Goal: Task Accomplishment & Management: Use online tool/utility

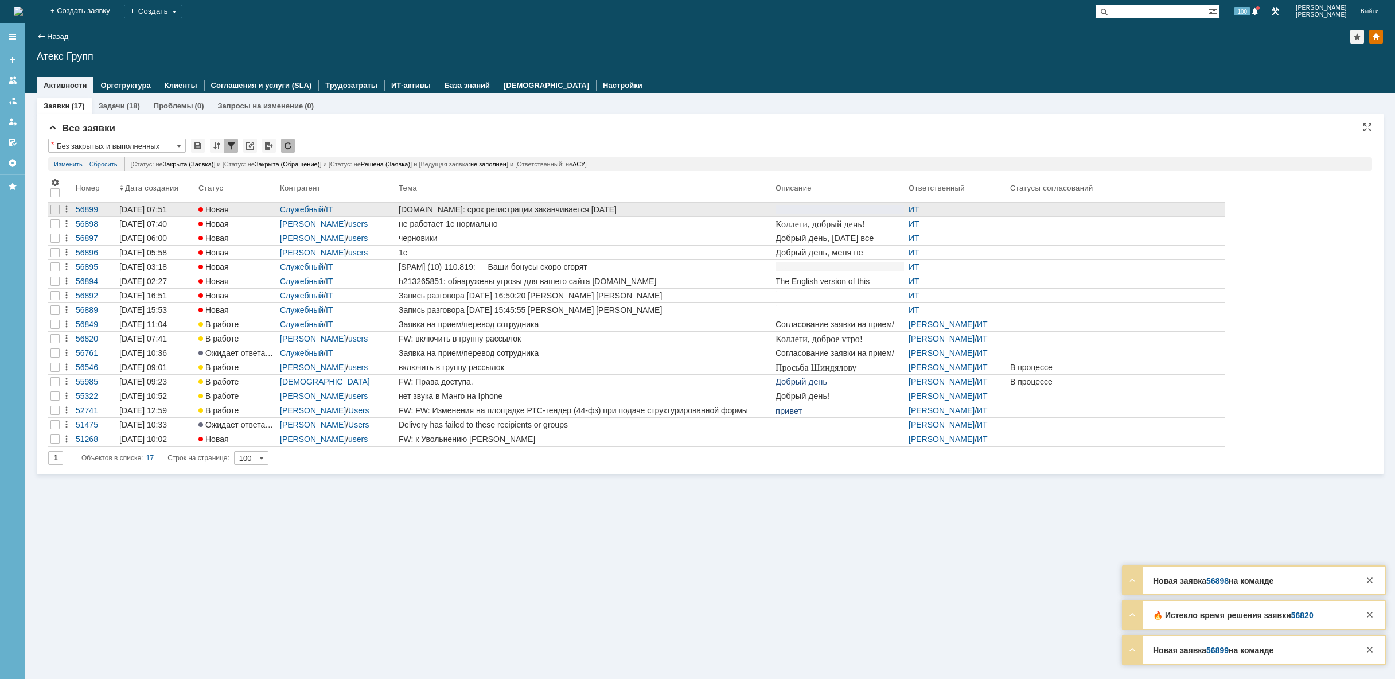
click at [475, 212] on div "[DOMAIN_NAME]: срок регистрации заканчивается [DATE]" at bounding box center [585, 209] width 372 height 9
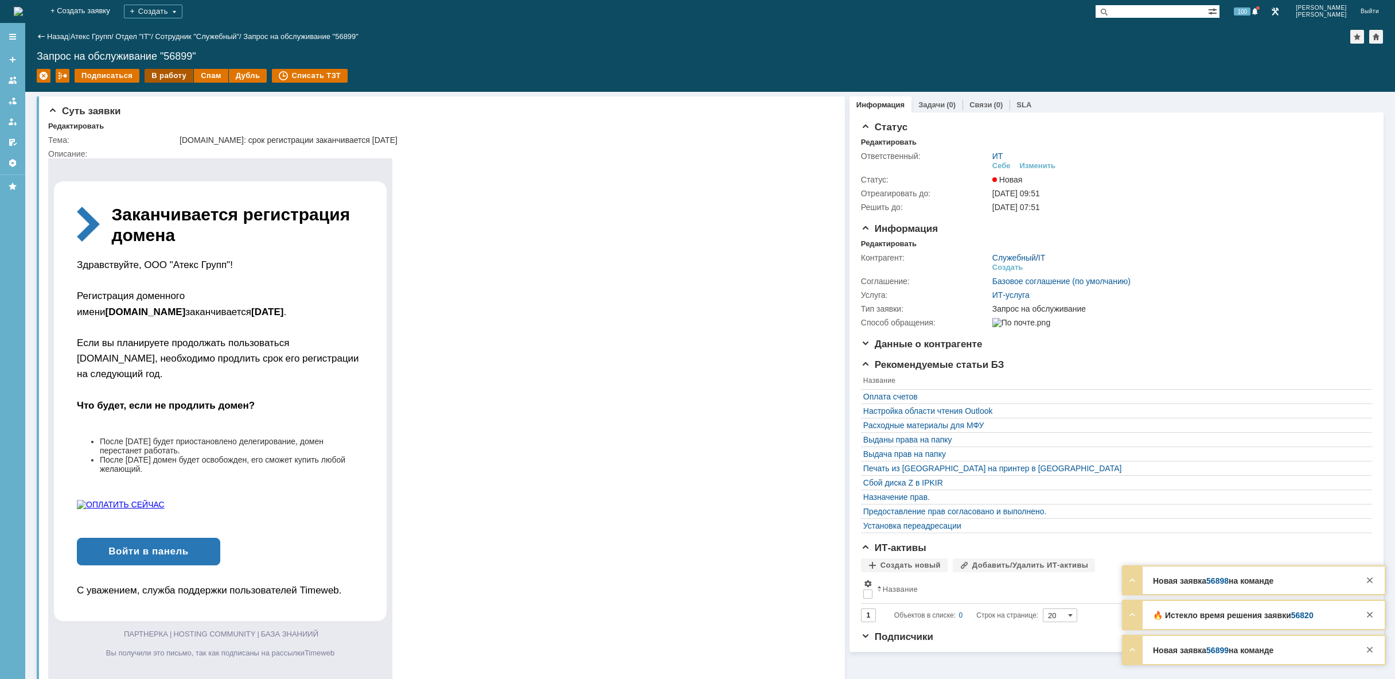
click at [169, 75] on div "В работу" at bounding box center [169, 76] width 49 height 14
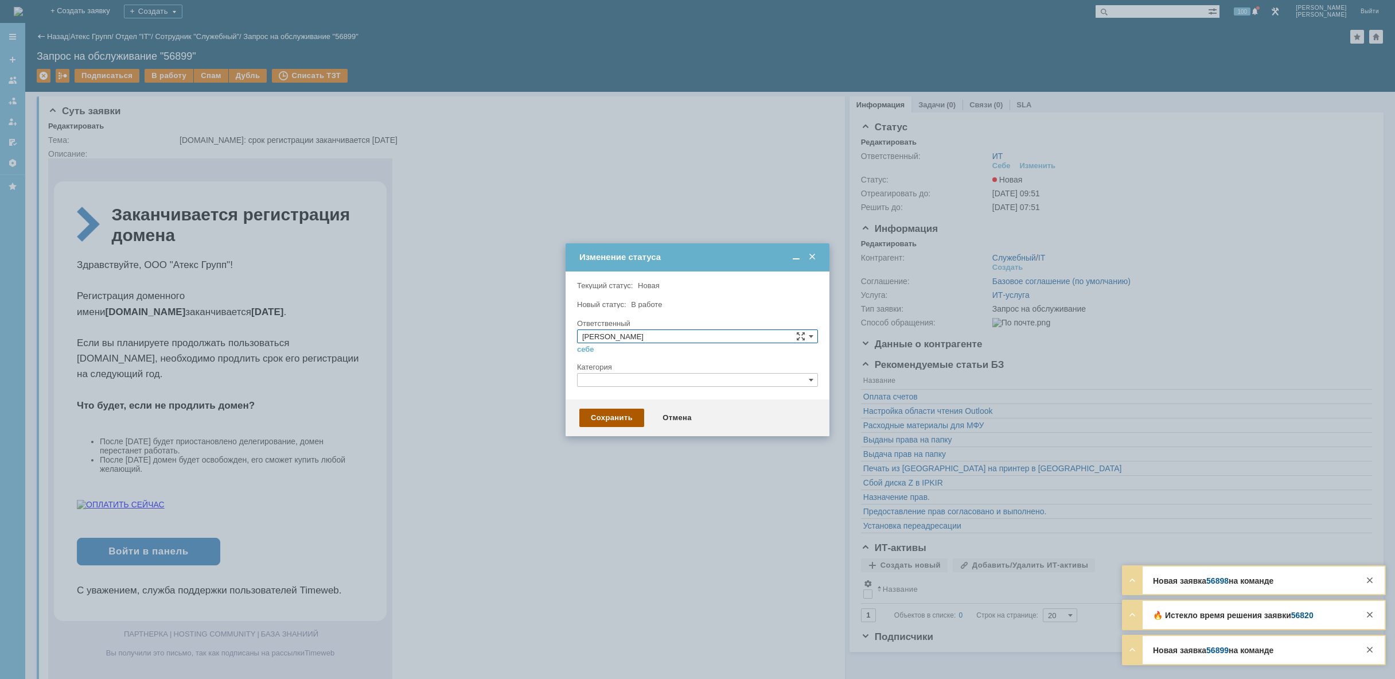
click at [602, 408] on div "Сохранить" at bounding box center [611, 417] width 65 height 18
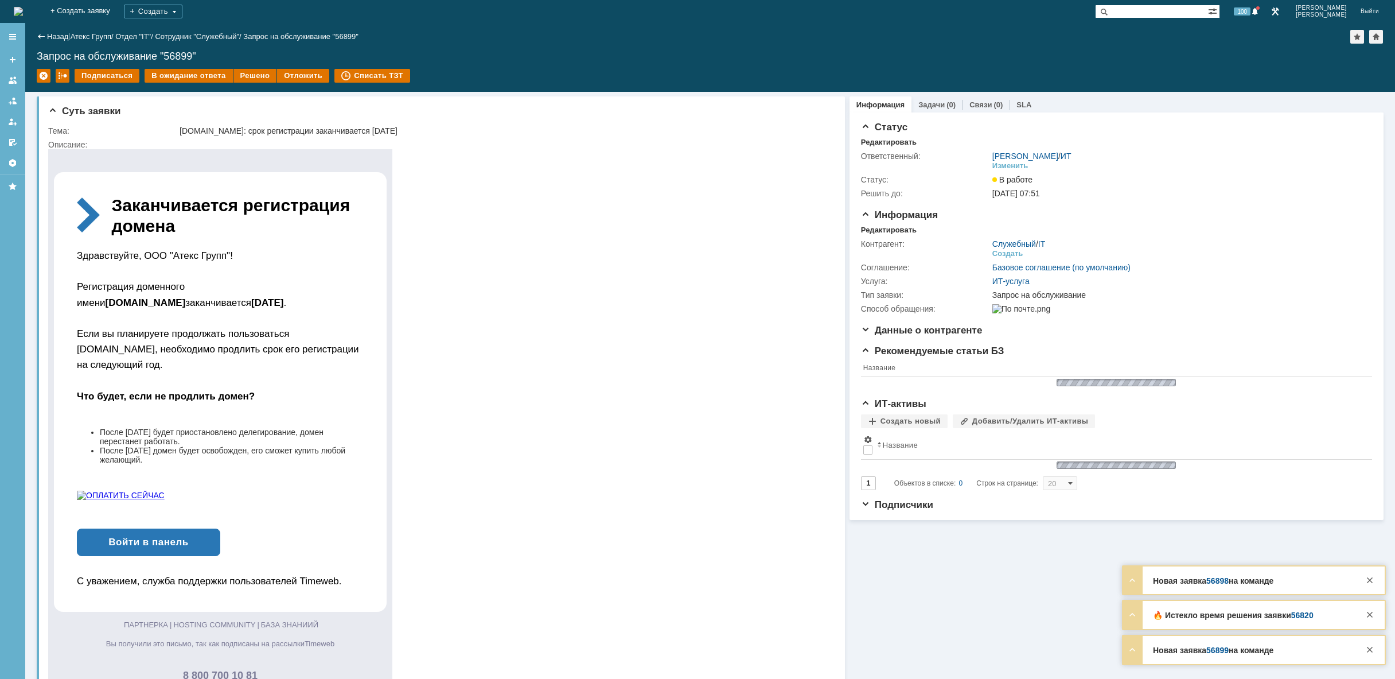
click at [23, 13] on img at bounding box center [18, 11] width 9 height 9
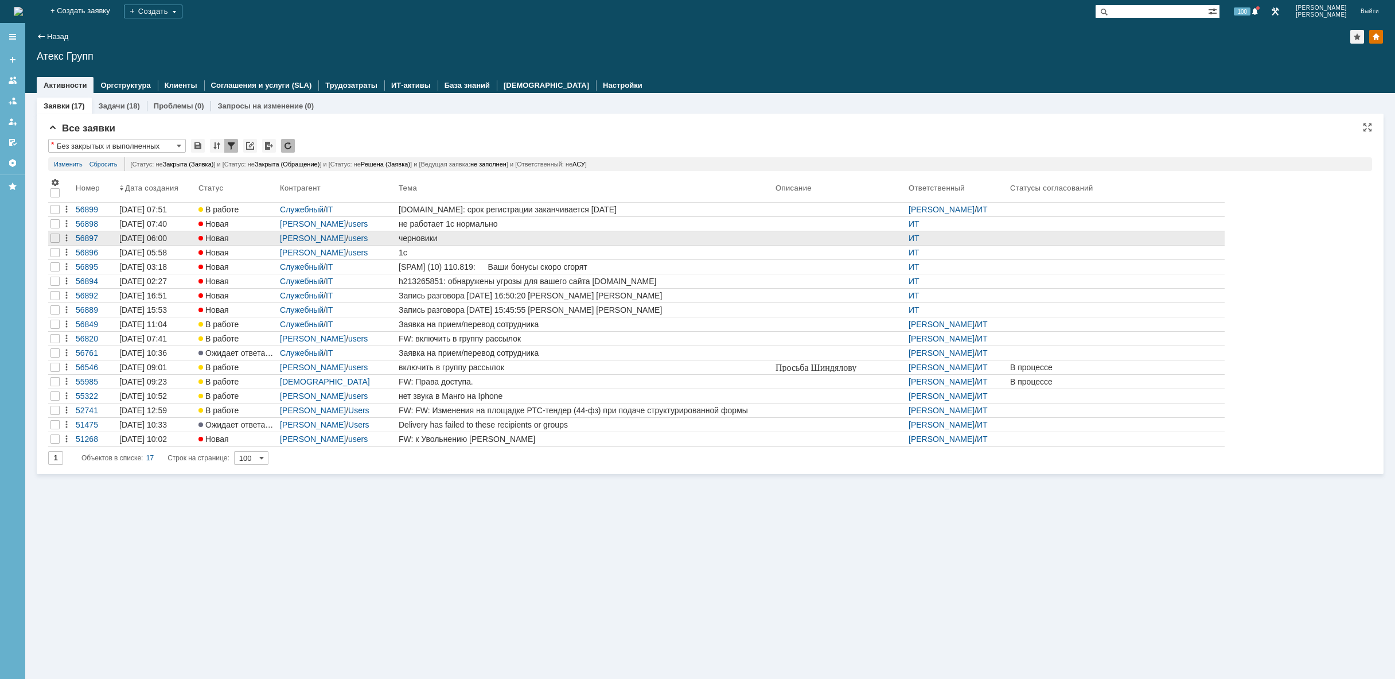
click at [463, 239] on div "черновики" at bounding box center [585, 237] width 372 height 9
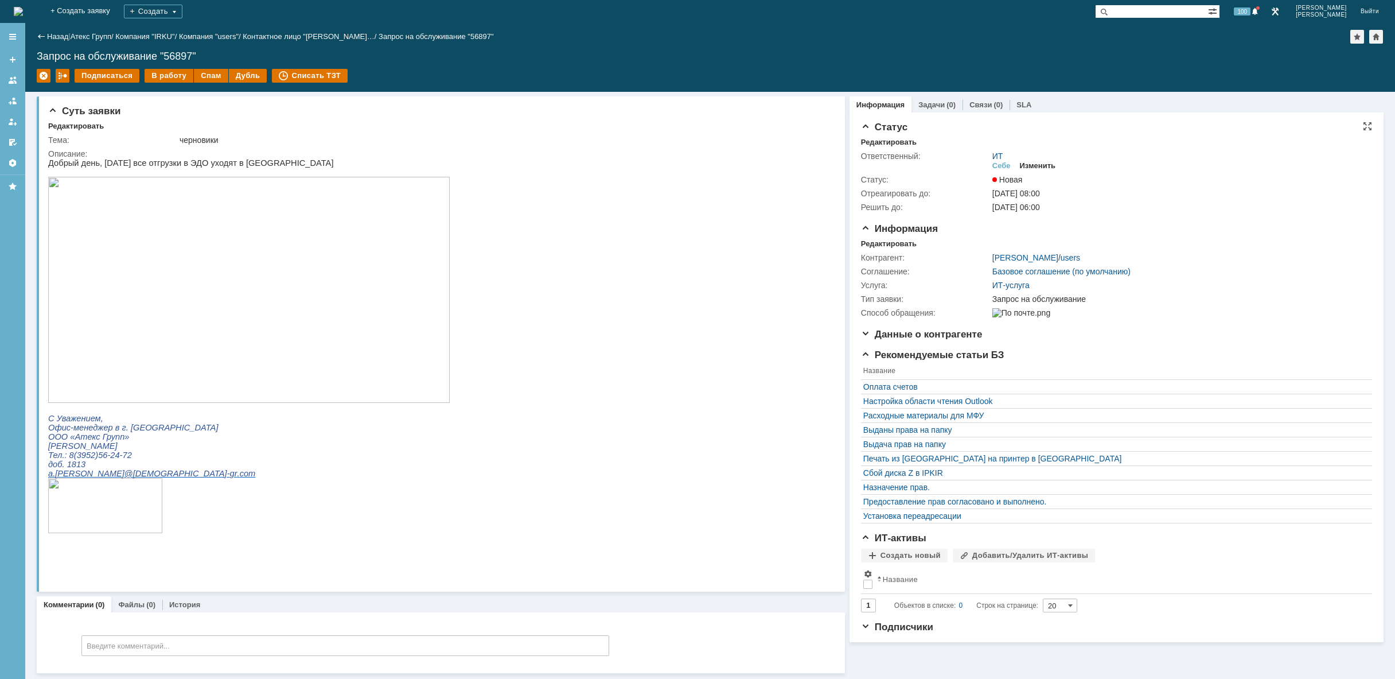
click at [1041, 166] on div "Изменить" at bounding box center [1038, 165] width 36 height 9
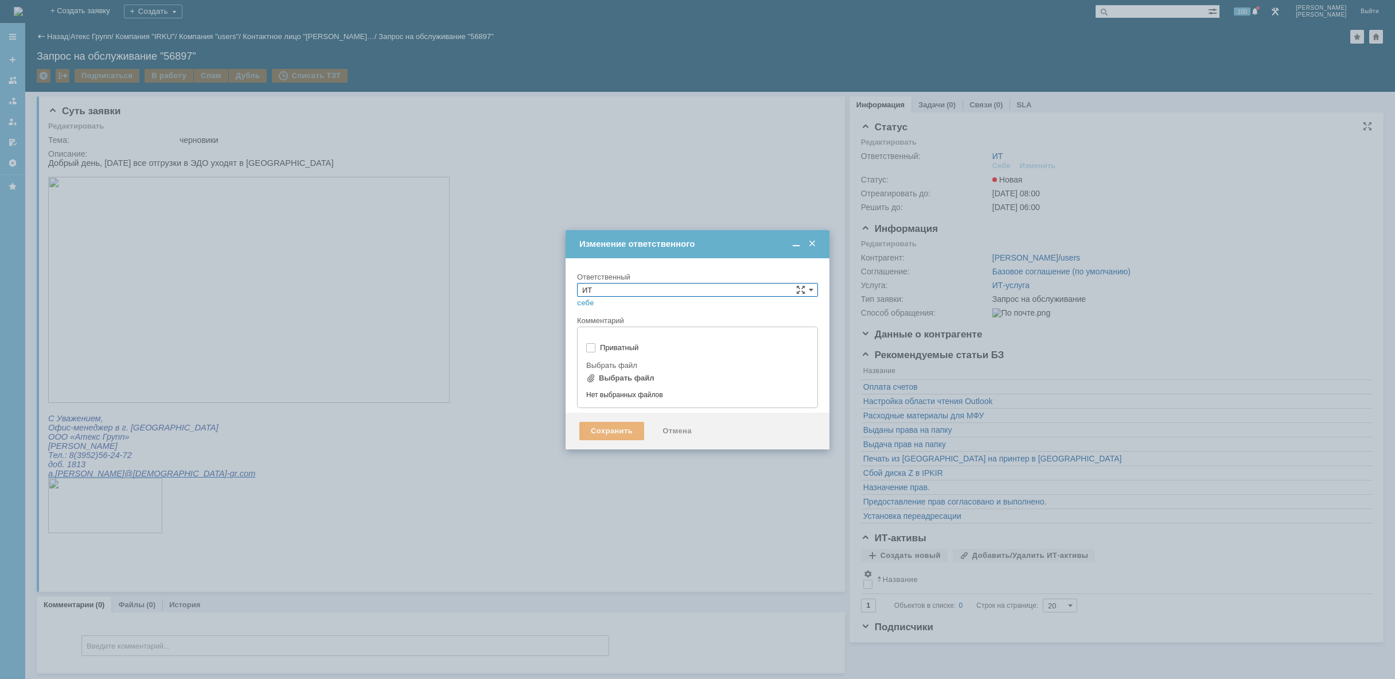
type input "[не указано]"
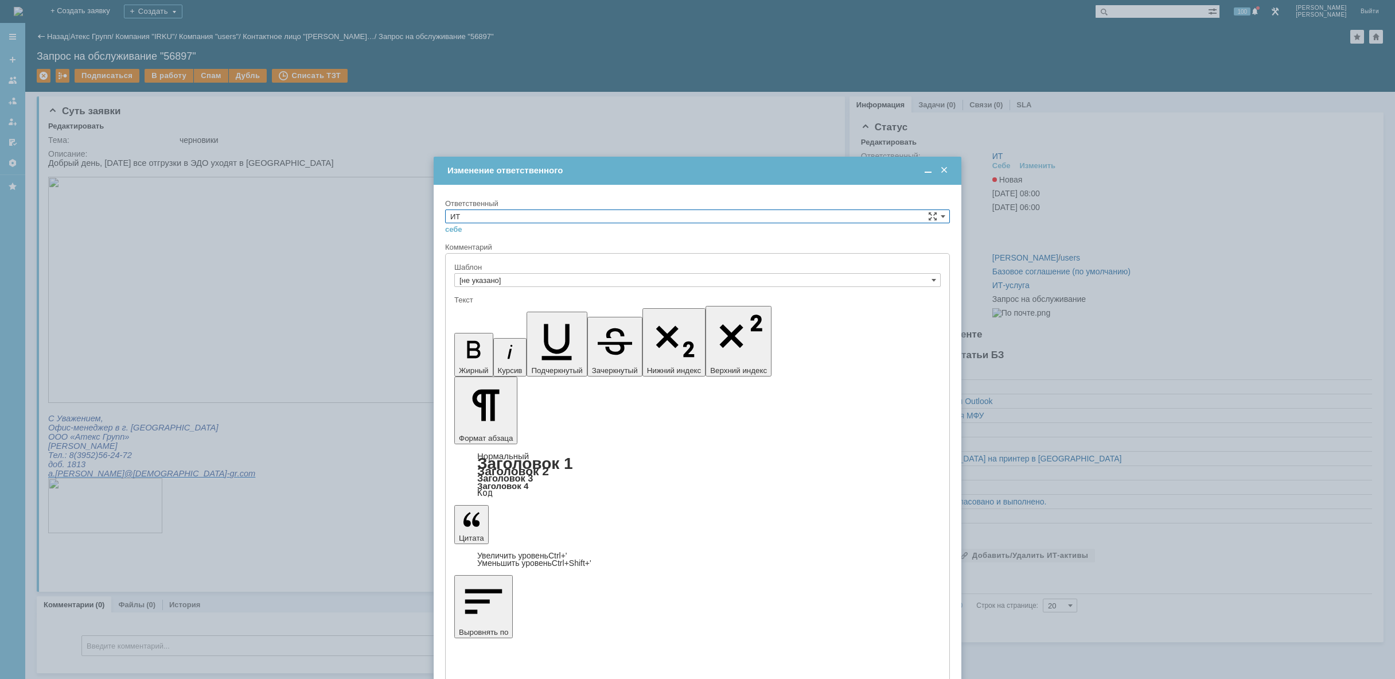
click at [627, 217] on input "ИТ" at bounding box center [697, 216] width 505 height 14
click at [586, 307] on span "АСУ" at bounding box center [697, 310] width 494 height 9
type input "АСУ"
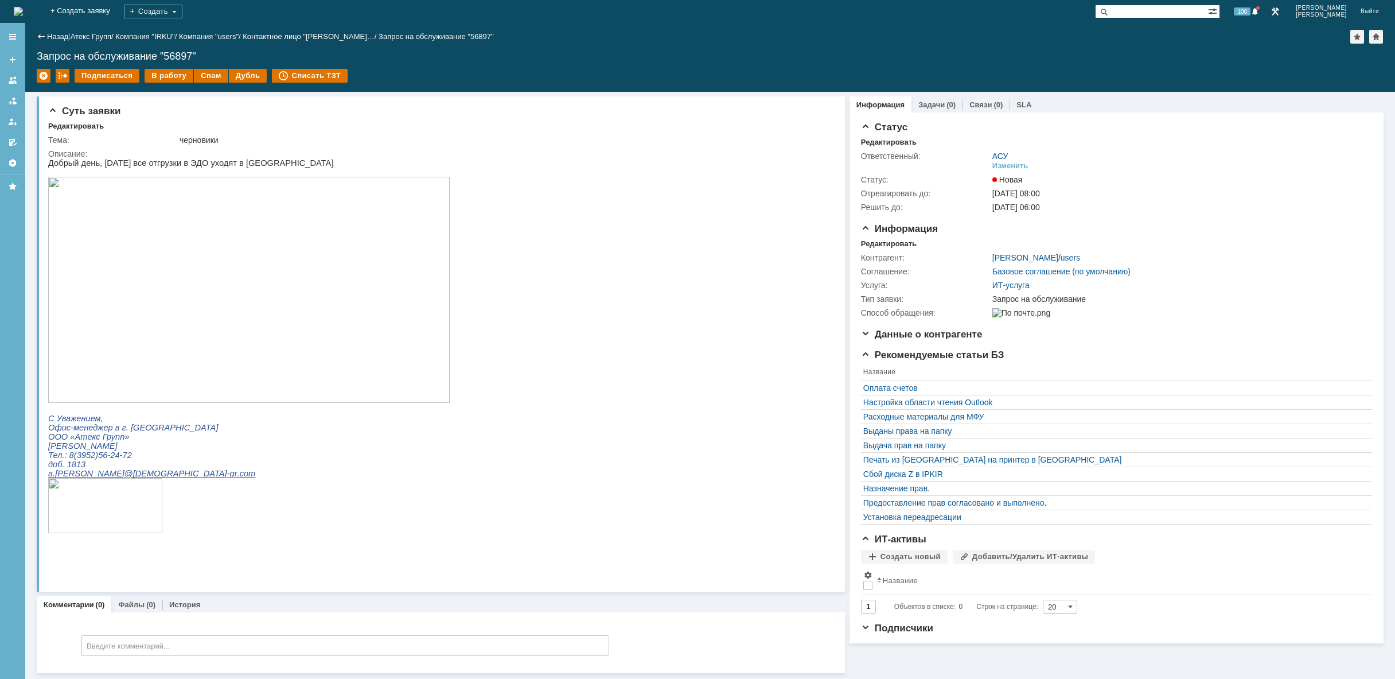
drag, startPoint x: 139, startPoint y: 455, endPoint x: 49, endPoint y: 456, distance: 89.5
click at [49, 450] on span "[PERSON_NAME]" at bounding box center [82, 445] width 69 height 9
copy span "[PERSON_NAME]"
click at [23, 11] on img at bounding box center [18, 11] width 9 height 9
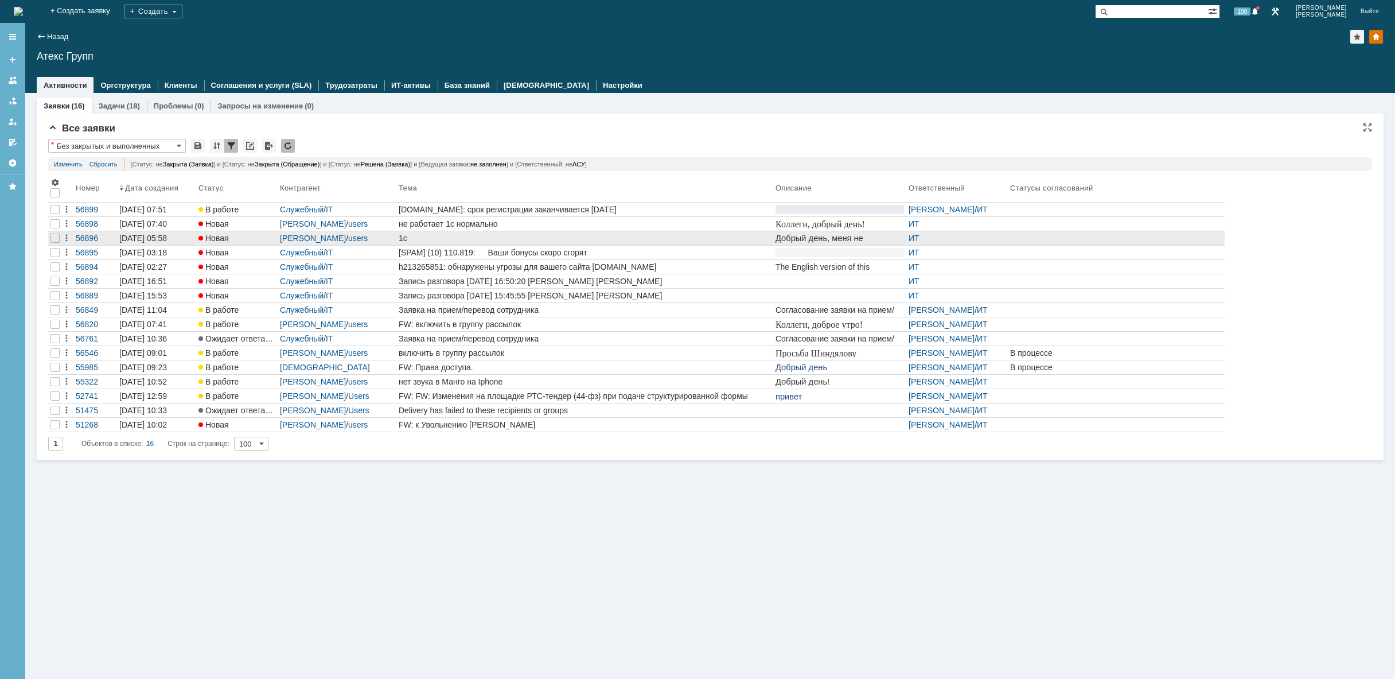
click at [517, 233] on link "1с" at bounding box center [584, 238] width 377 height 14
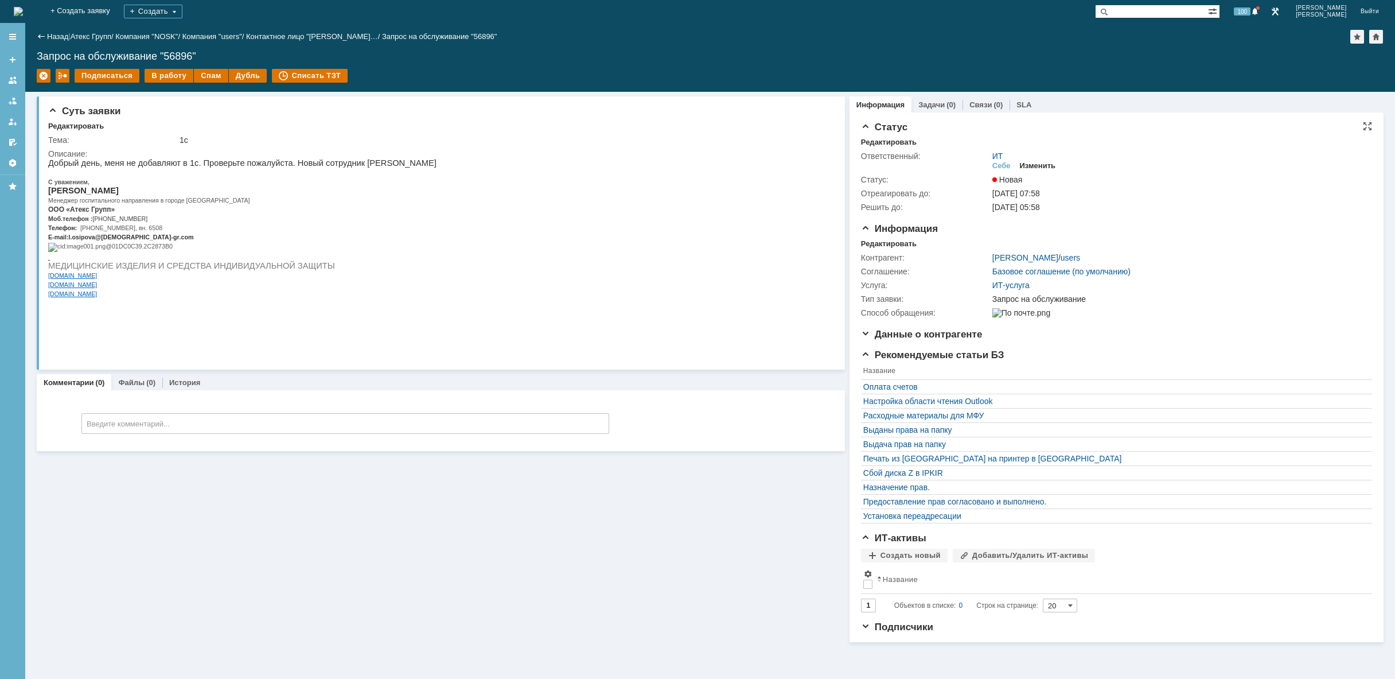
click at [1039, 163] on div "Изменить" at bounding box center [1038, 165] width 36 height 9
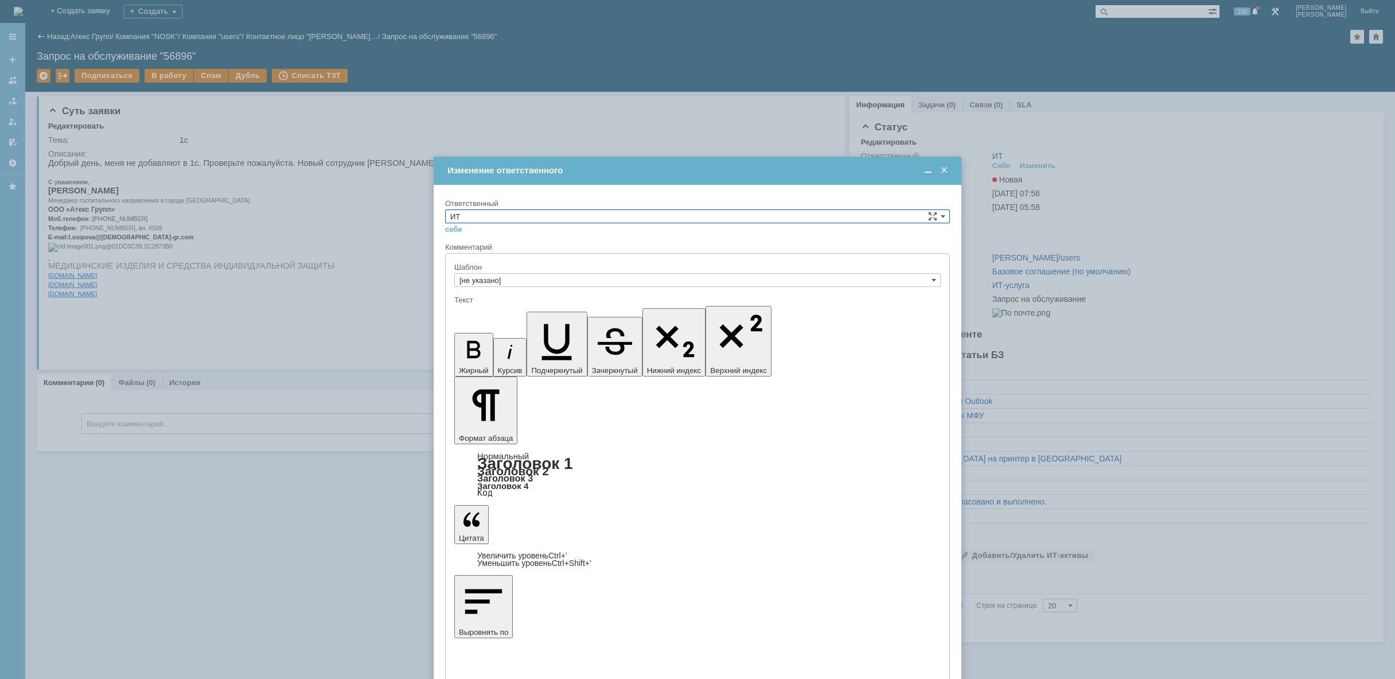
click at [759, 218] on input "ИТ" at bounding box center [697, 216] width 505 height 14
click at [675, 311] on span "АСУ" at bounding box center [697, 310] width 494 height 9
type input "АСУ"
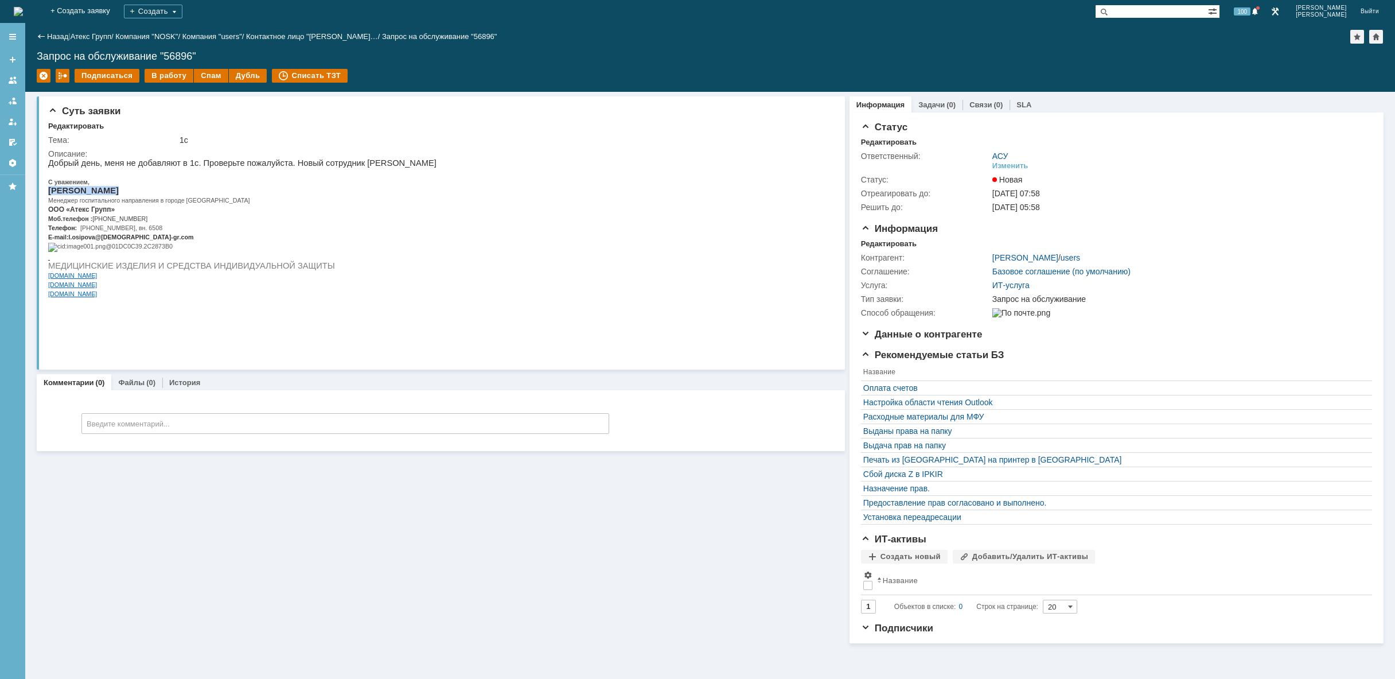
drag, startPoint x: 118, startPoint y: 195, endPoint x: 50, endPoint y: 198, distance: 68.3
click at [50, 195] on p "[PERSON_NAME]" at bounding box center [242, 190] width 388 height 9
copy span "[PERSON_NAME]"
click at [23, 9] on img at bounding box center [18, 11] width 9 height 9
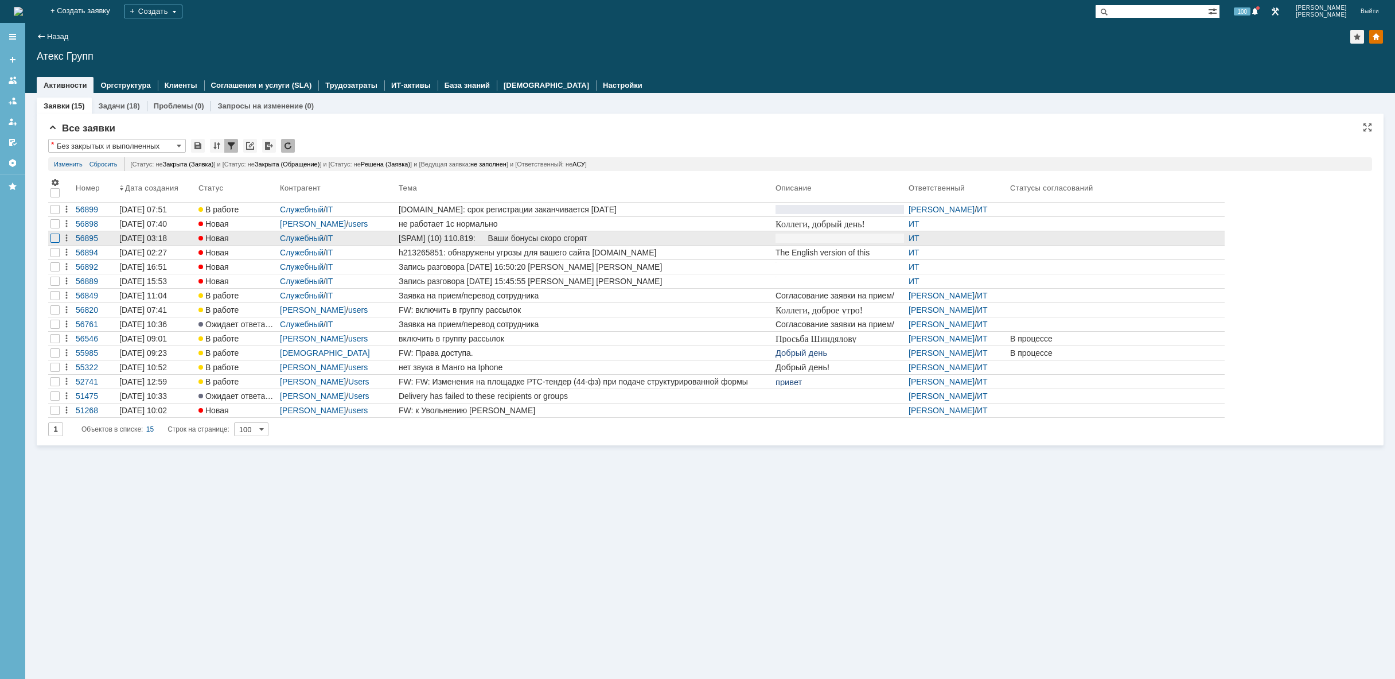
click at [58, 214] on div at bounding box center [54, 209] width 9 height 9
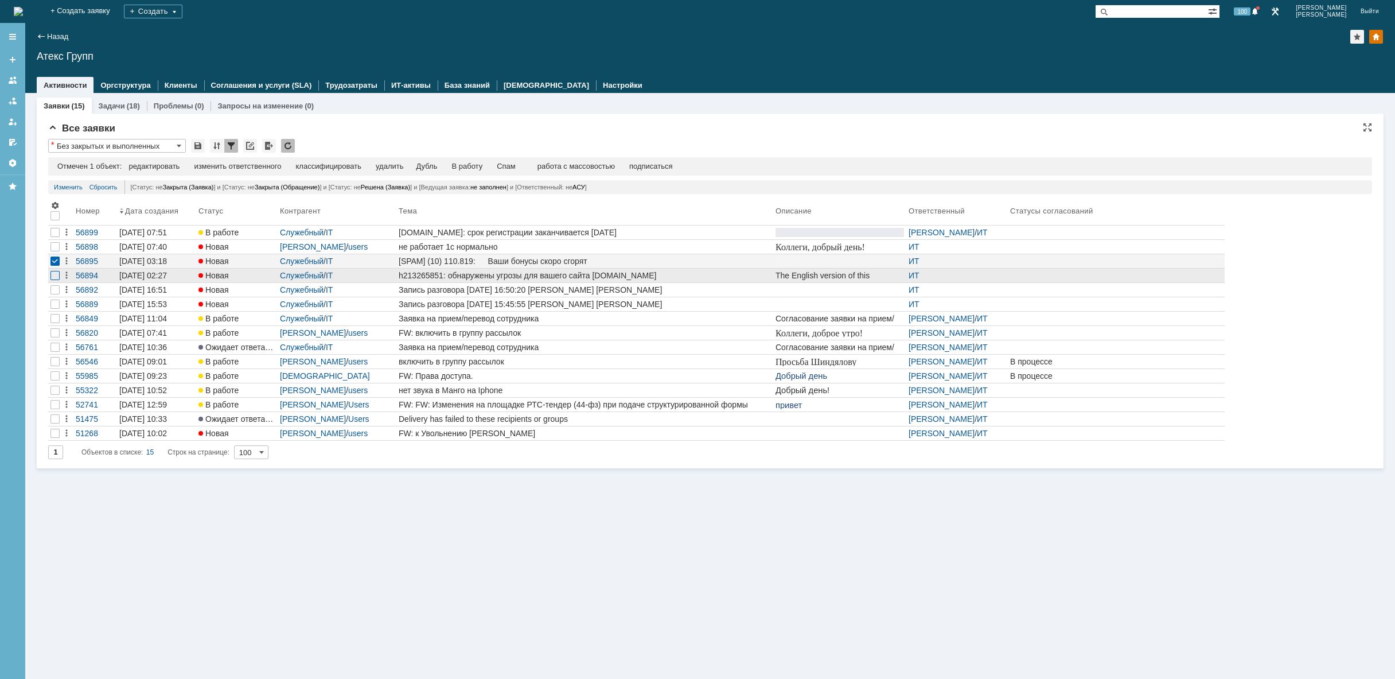
click at [54, 251] on div at bounding box center [54, 246] width 9 height 9
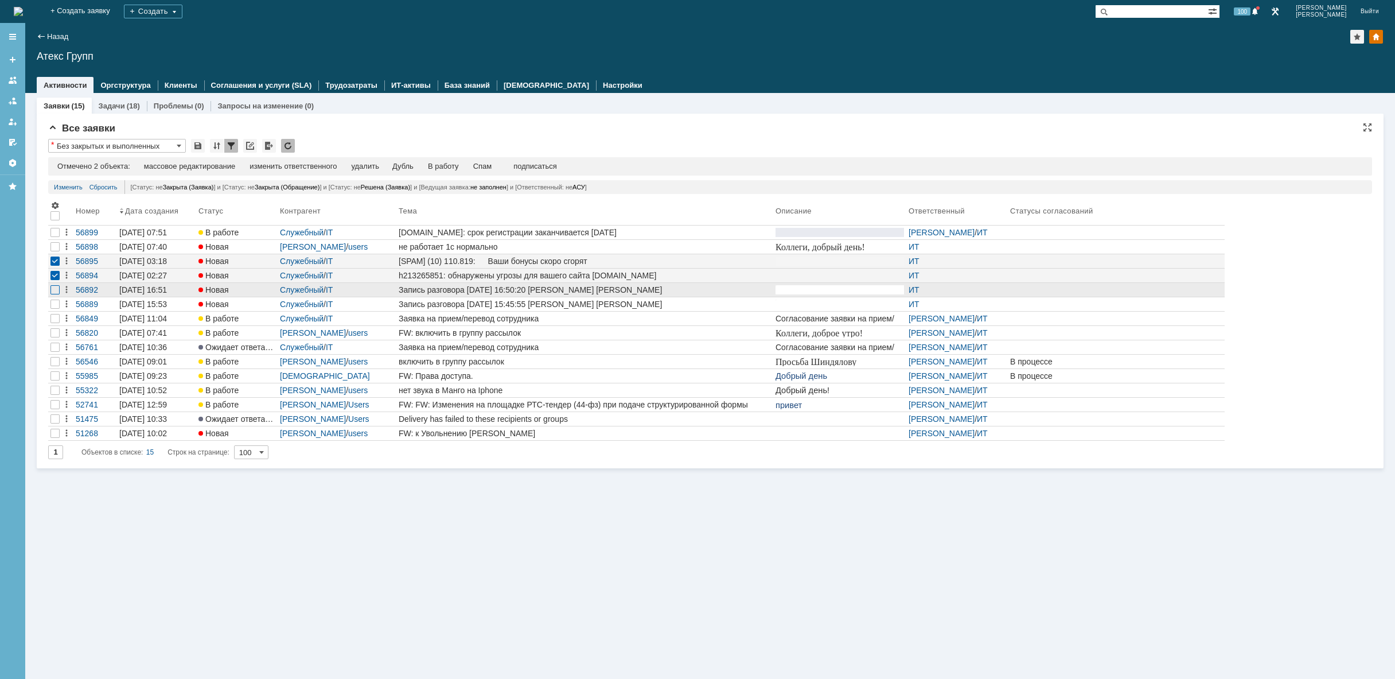
click at [53, 237] on div at bounding box center [54, 232] width 9 height 9
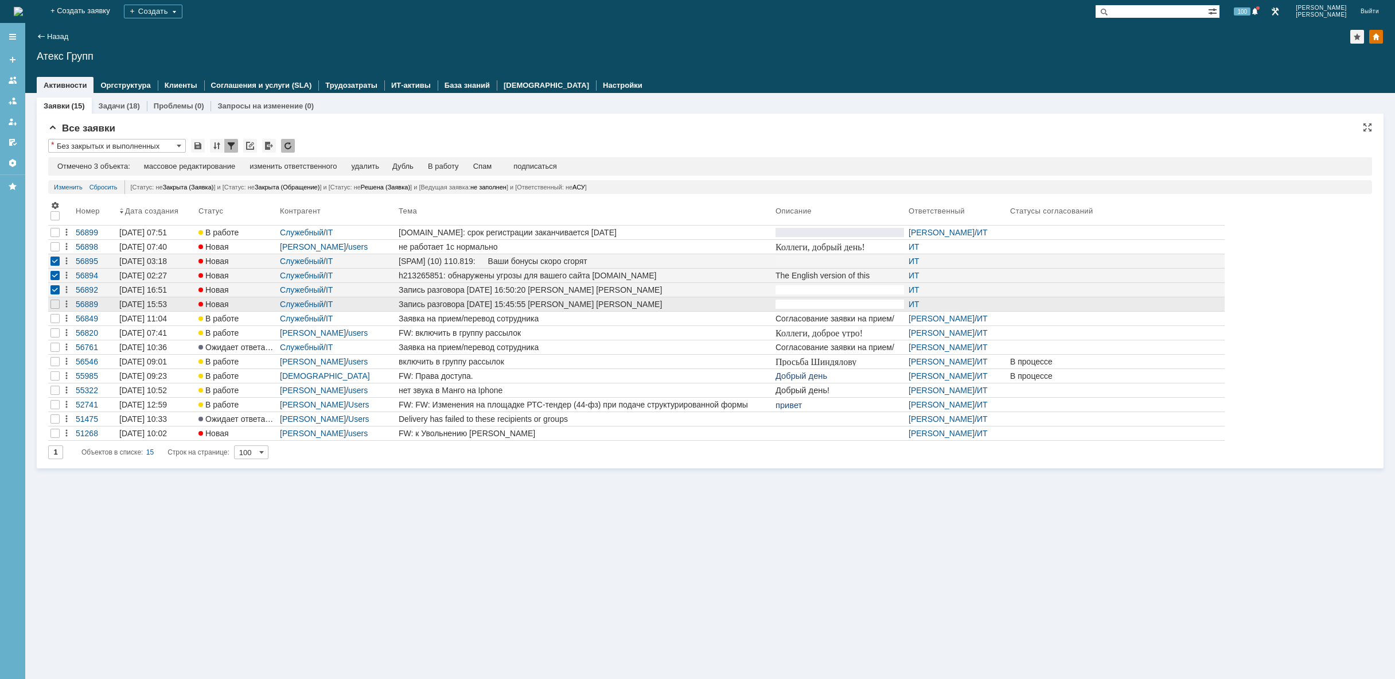
click at [49, 303] on div at bounding box center [55, 304] width 14 height 14
click at [364, 171] on div "удалить" at bounding box center [365, 166] width 28 height 9
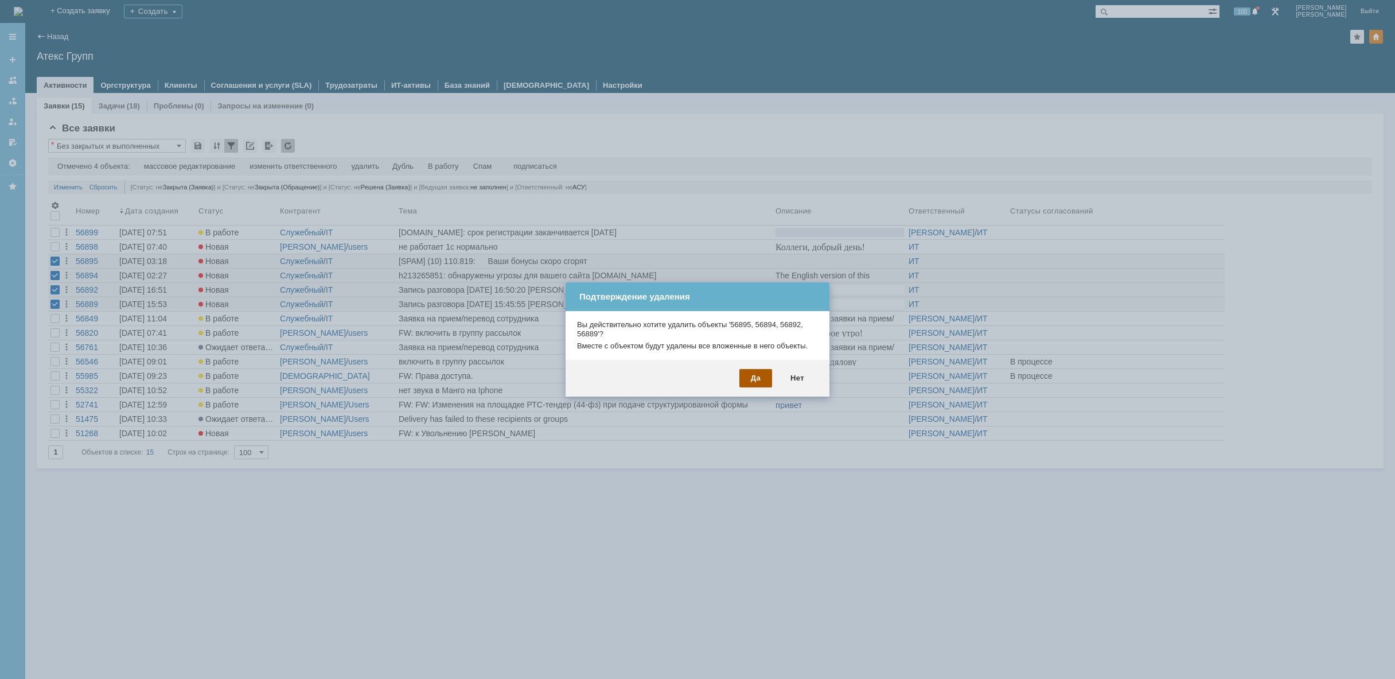
click at [754, 373] on div "Да" at bounding box center [755, 378] width 33 height 18
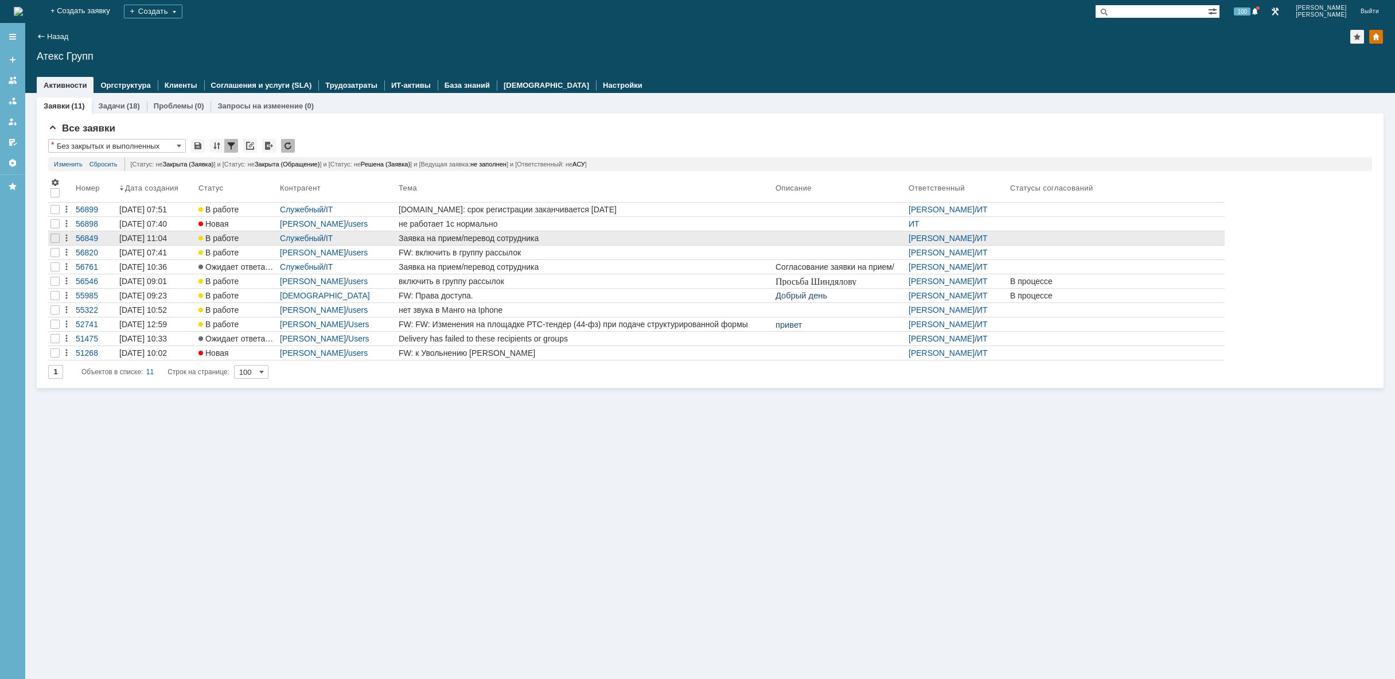
click at [545, 238] on div "Заявка на прием/перевод сотрудника" at bounding box center [585, 237] width 372 height 9
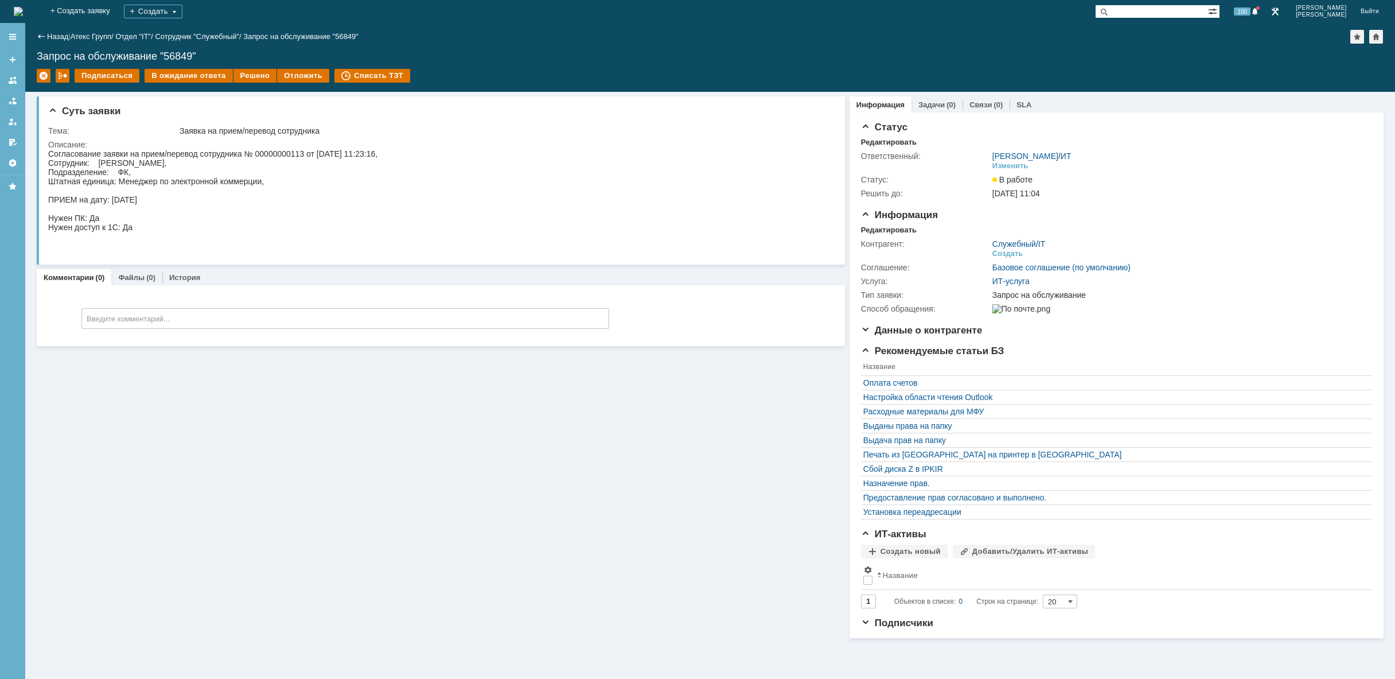
click at [23, 7] on img at bounding box center [18, 11] width 9 height 9
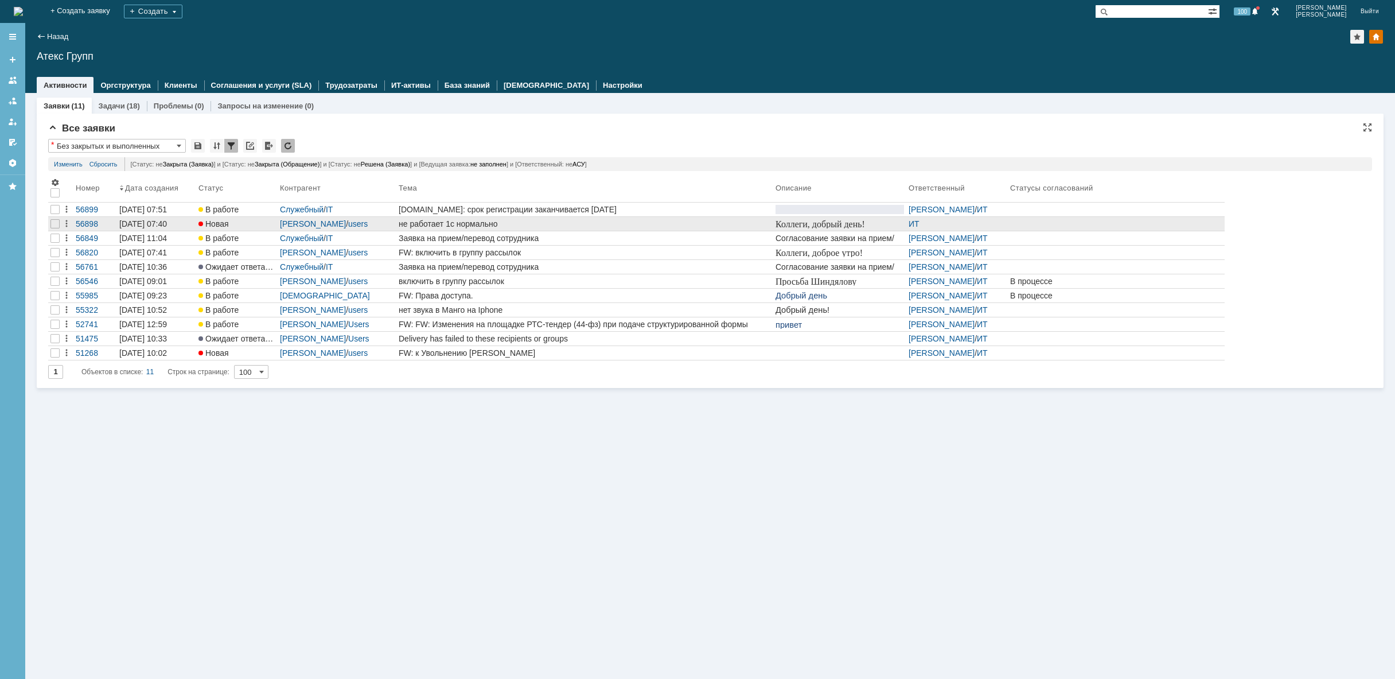
click at [489, 221] on div "не работает 1с нормально" at bounding box center [585, 223] width 372 height 9
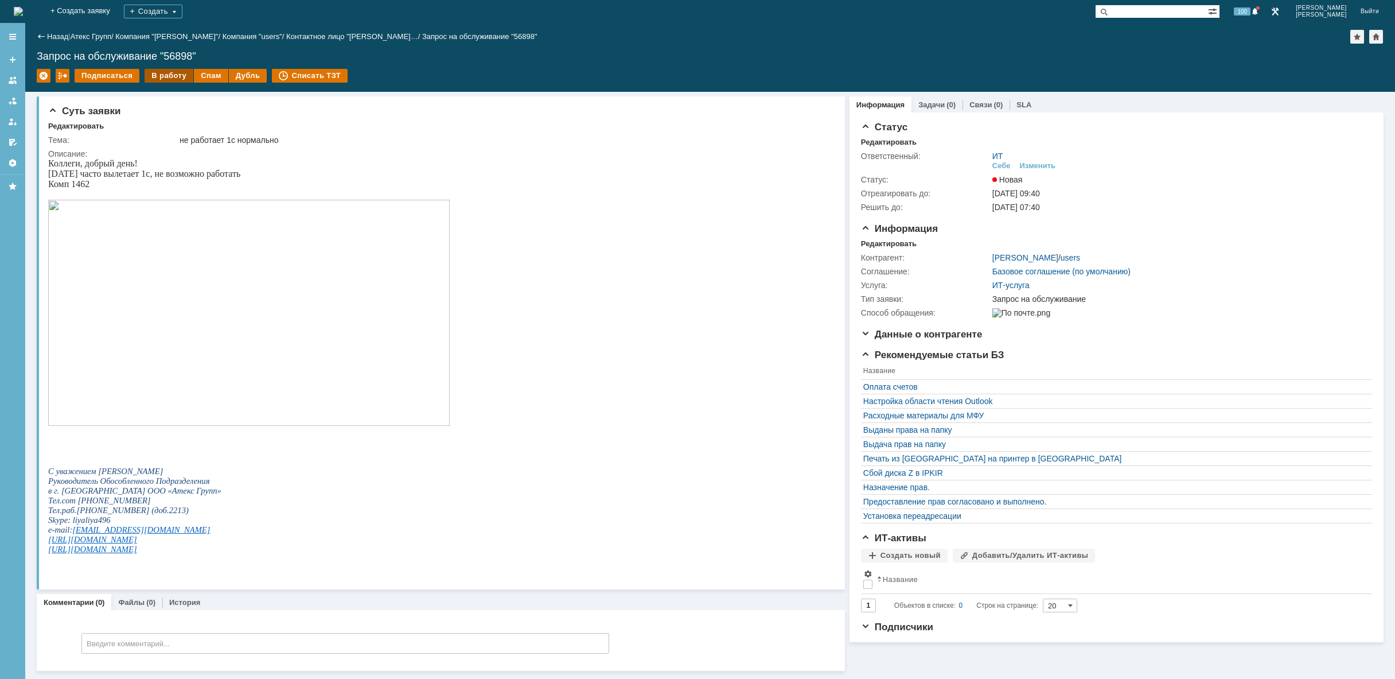
click at [158, 72] on div "В работу" at bounding box center [169, 76] width 49 height 14
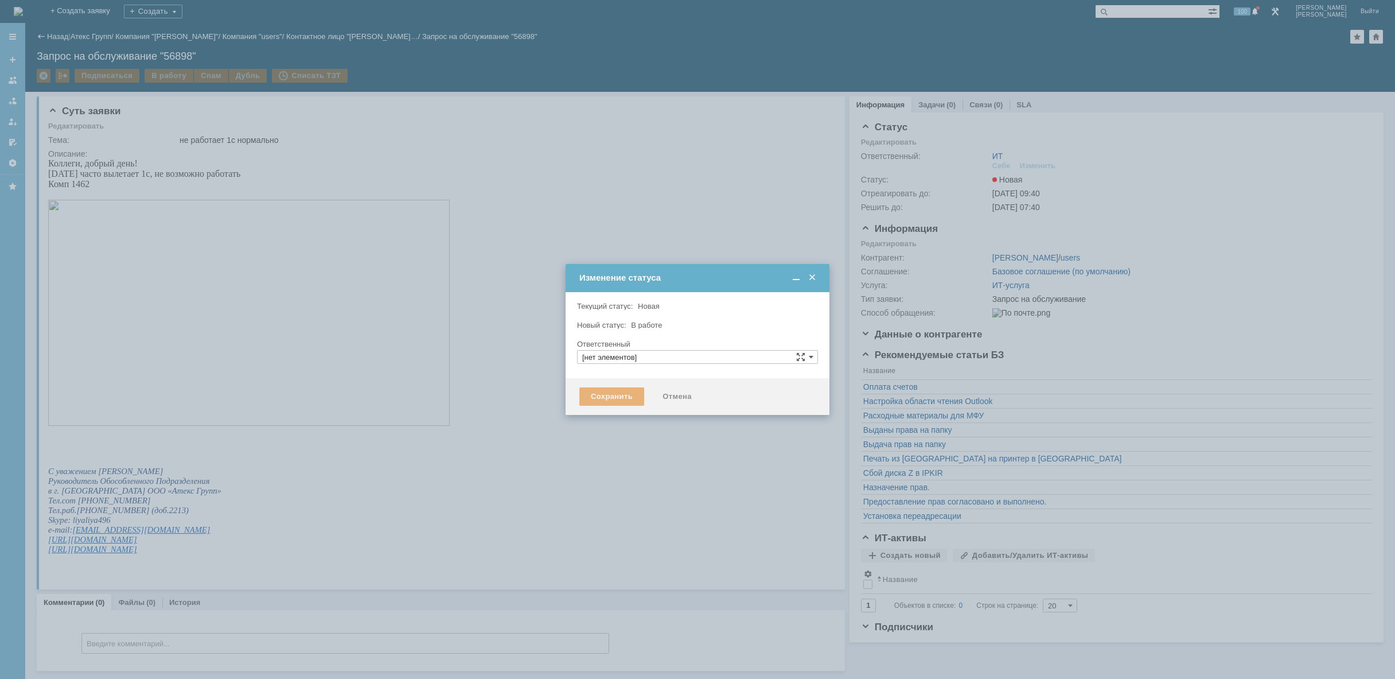
type input "[PERSON_NAME]"
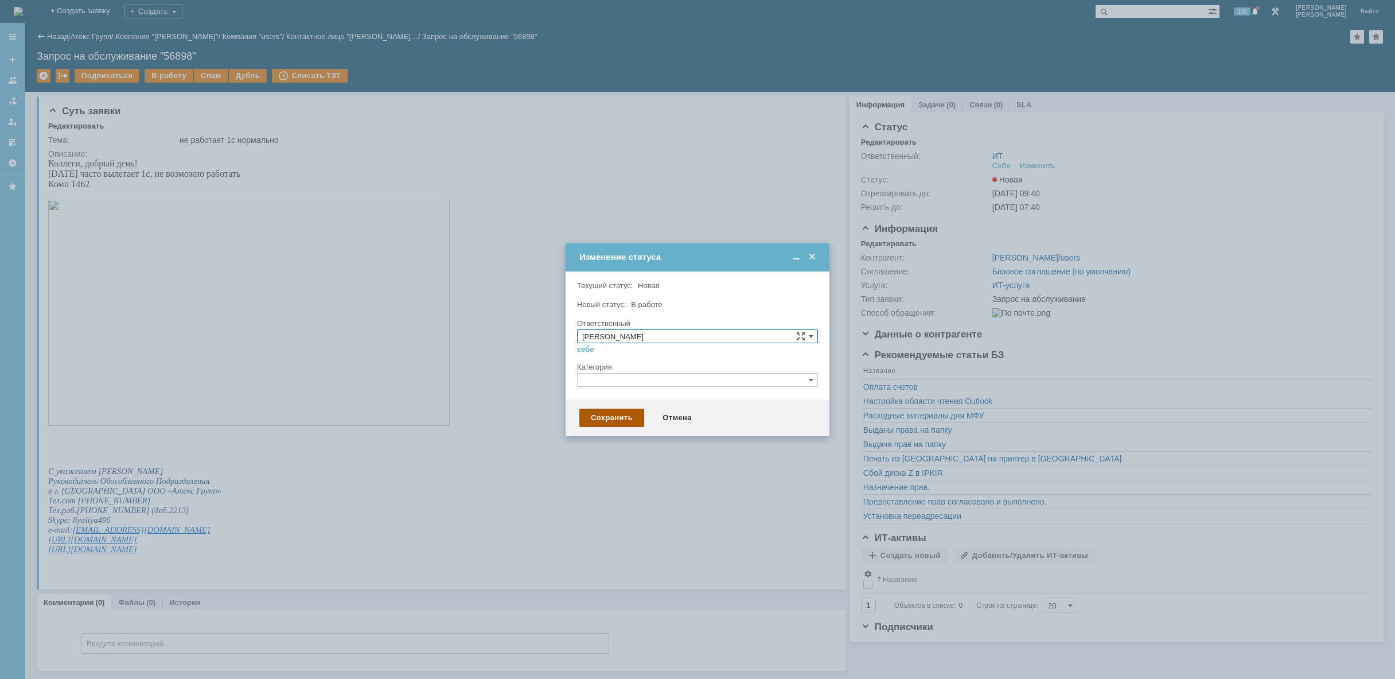
click at [622, 420] on div "Сохранить" at bounding box center [611, 417] width 65 height 18
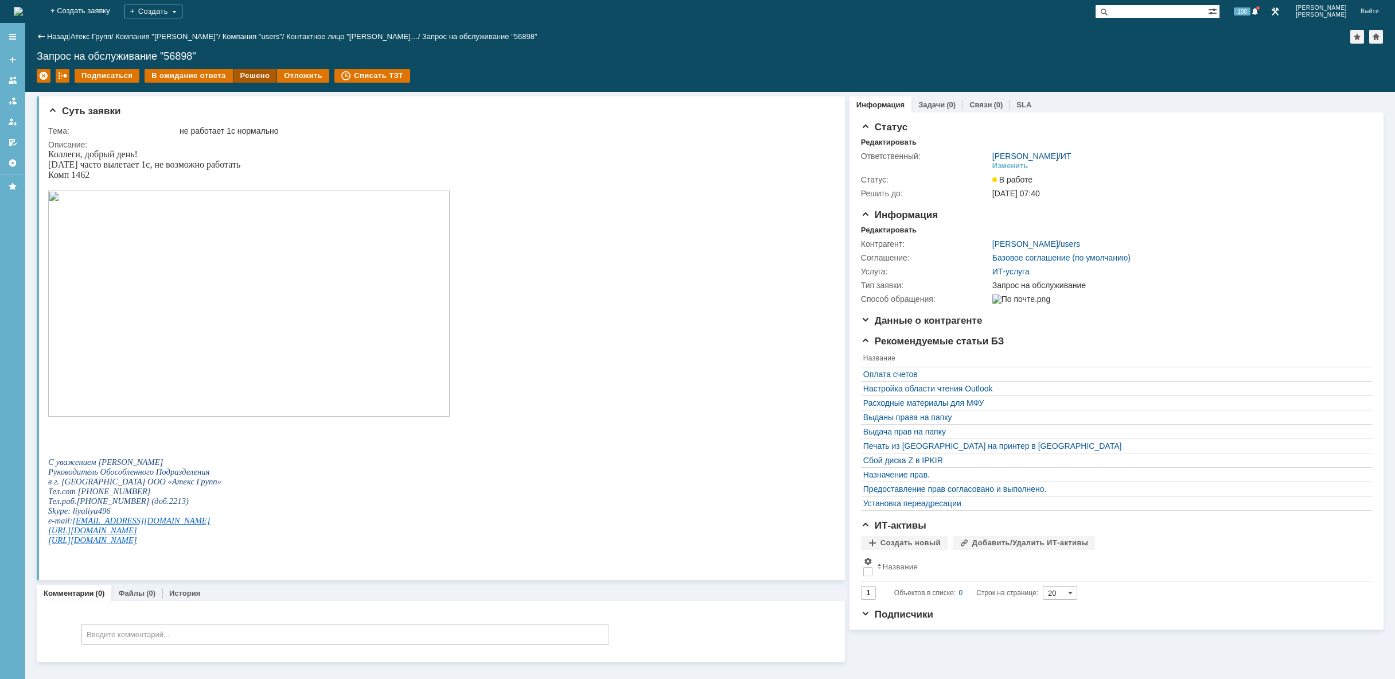
drag, startPoint x: 240, startPoint y: 65, endPoint x: 237, endPoint y: 72, distance: 7.2
click at [239, 67] on div "Назад | Атекс Групп / Компания "[PERSON_NAME]" / Компания "users" / Контактное …" at bounding box center [710, 57] width 1370 height 69
click at [237, 73] on div "Решено" at bounding box center [255, 76] width 44 height 14
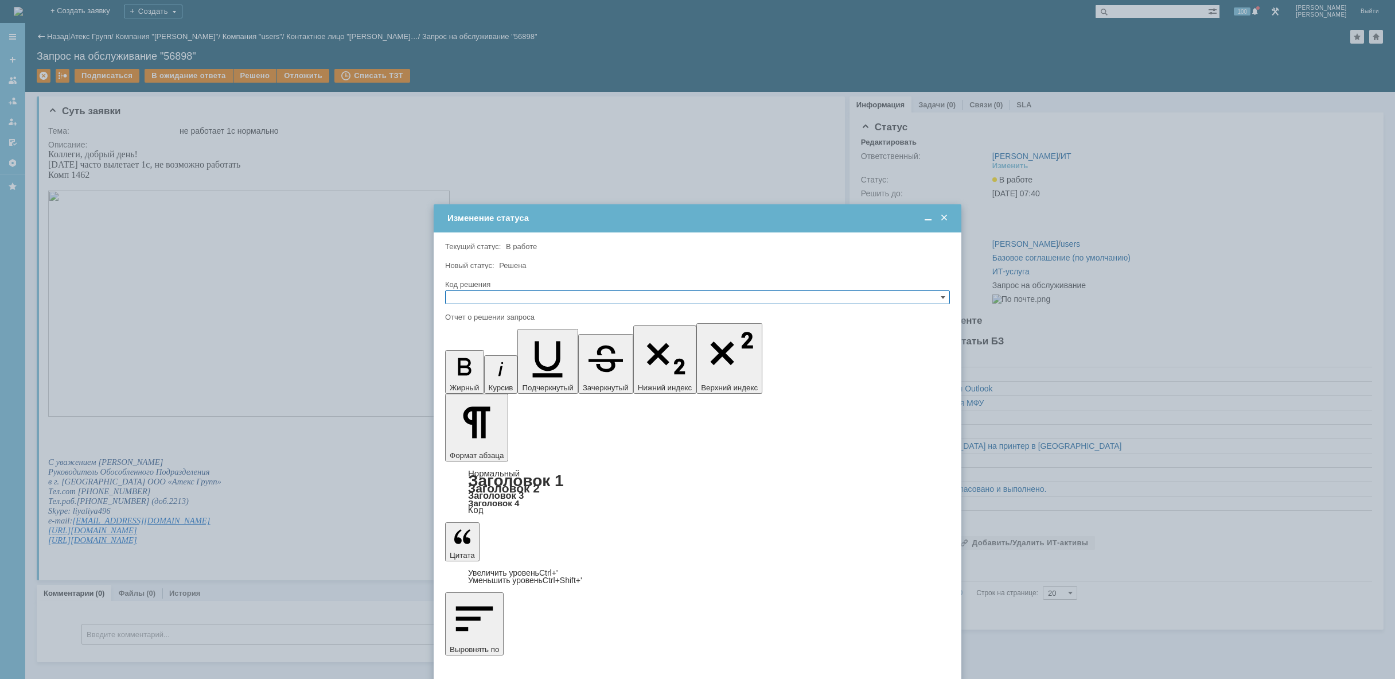
click at [536, 295] on input "text" at bounding box center [697, 297] width 505 height 14
click at [525, 349] on span "Решено" at bounding box center [697, 352] width 494 height 9
type input "Решено"
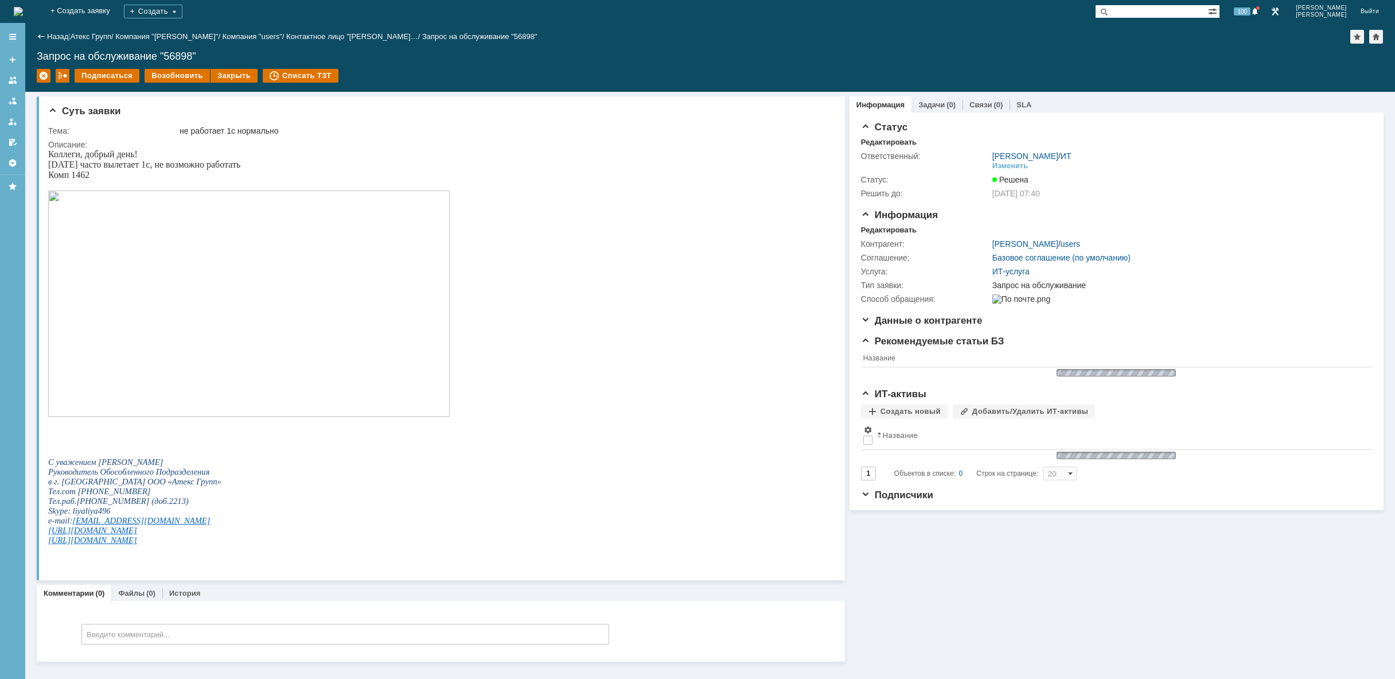
click at [23, 7] on img at bounding box center [18, 11] width 9 height 9
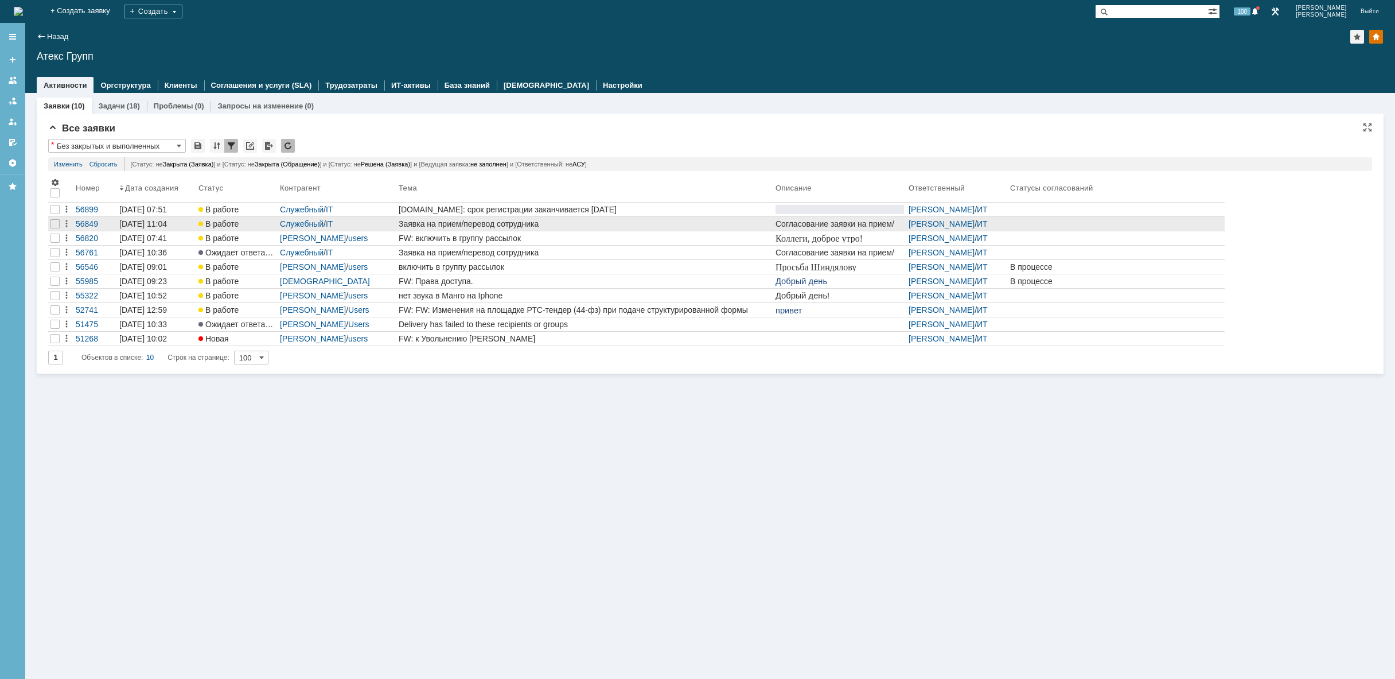
click at [392, 227] on div "Служебный / IT" at bounding box center [337, 223] width 114 height 9
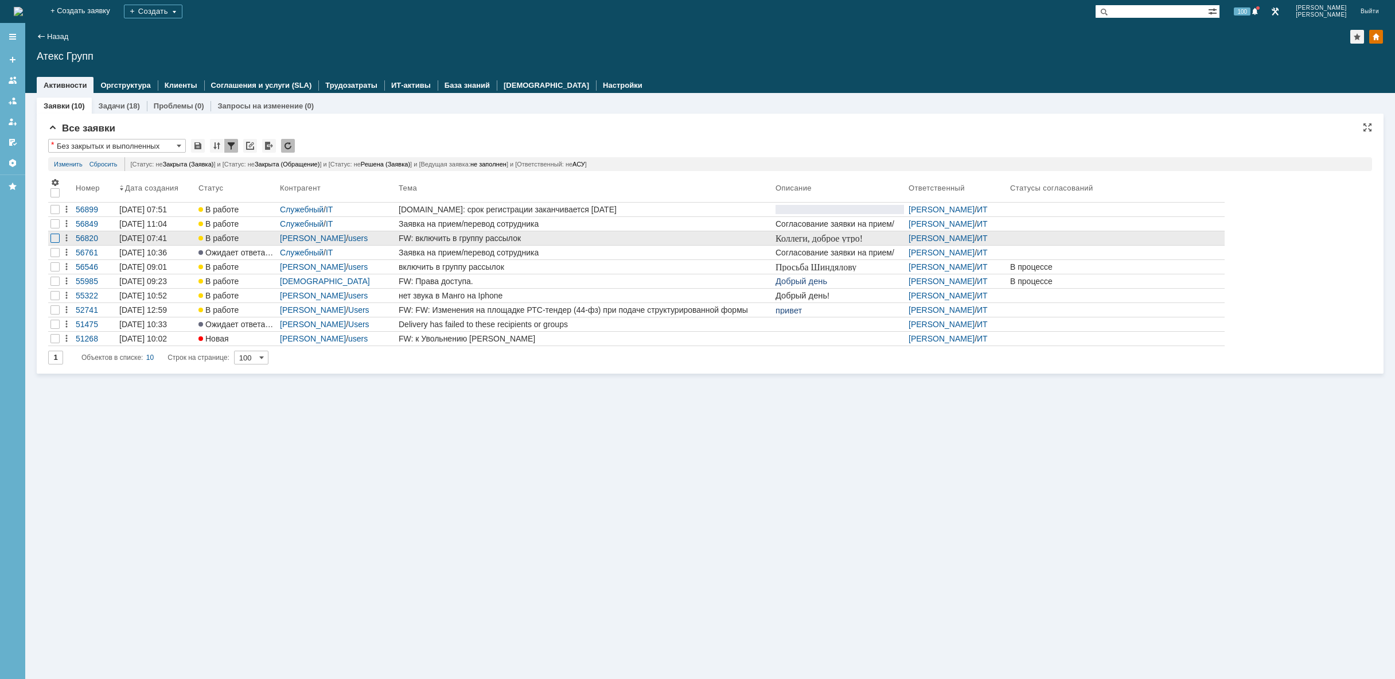
click at [54, 214] on div at bounding box center [54, 209] width 9 height 9
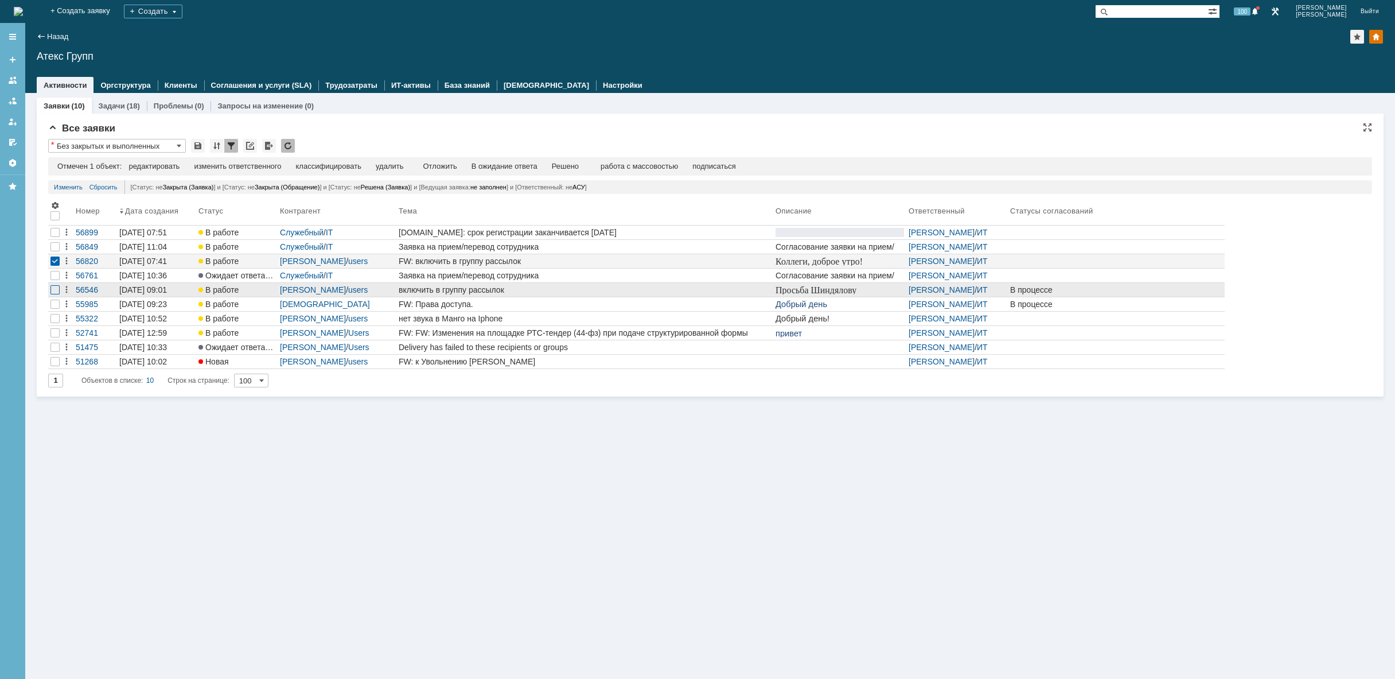
click at [51, 237] on div at bounding box center [54, 232] width 9 height 9
click at [470, 262] on div "FW: включить в группу рассылок" at bounding box center [585, 260] width 372 height 9
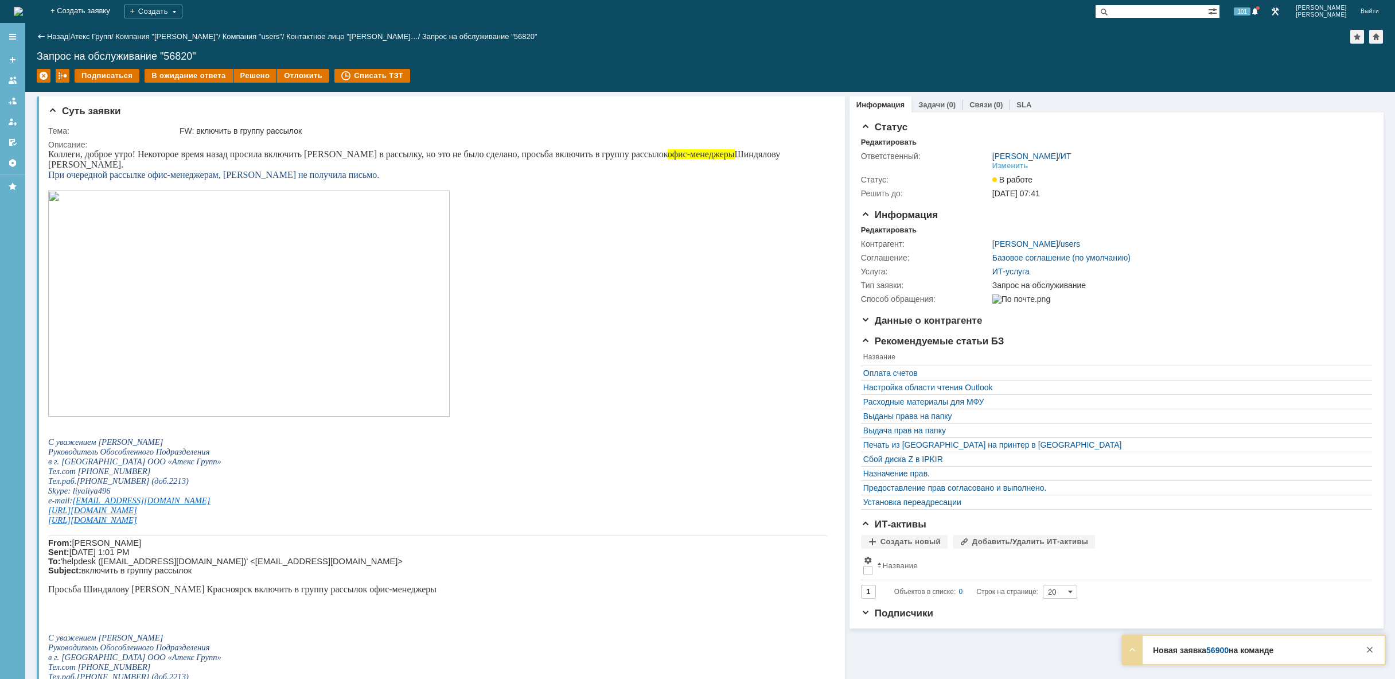
click at [23, 7] on img at bounding box center [18, 11] width 9 height 9
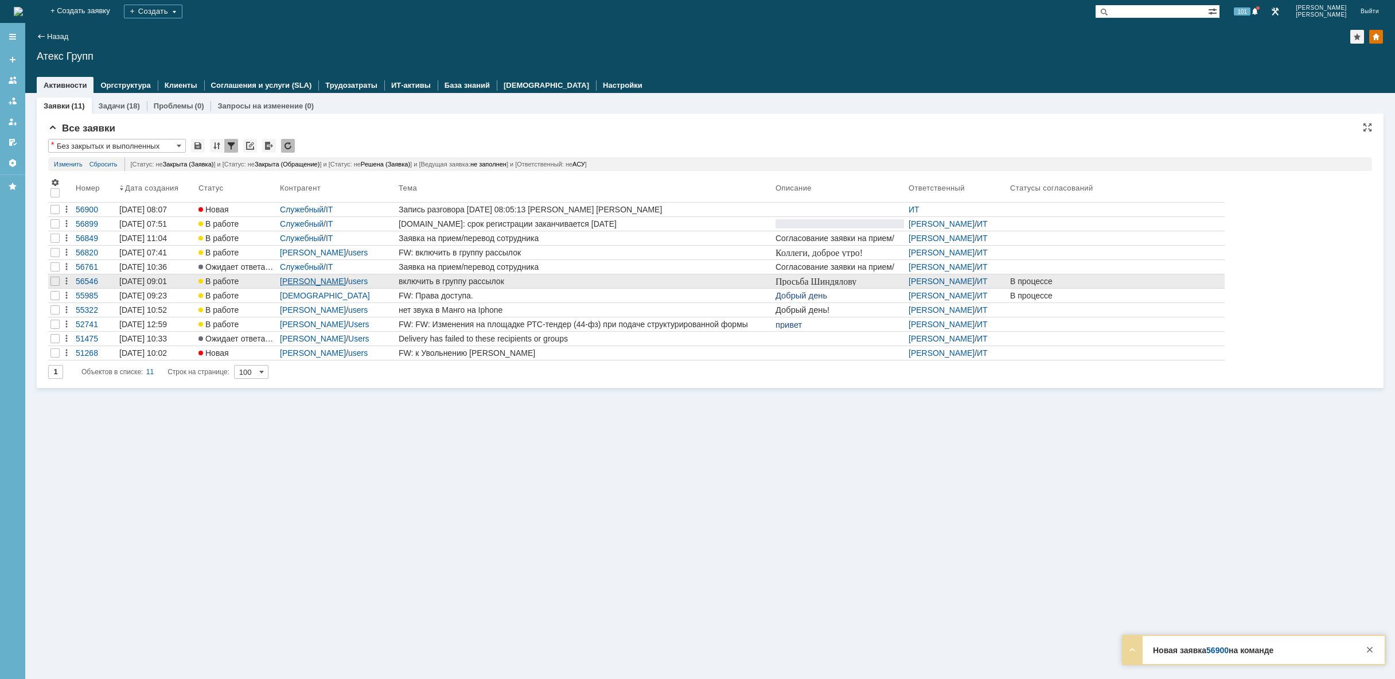
click at [346, 284] on link "[PERSON_NAME]" at bounding box center [313, 280] width 66 height 9
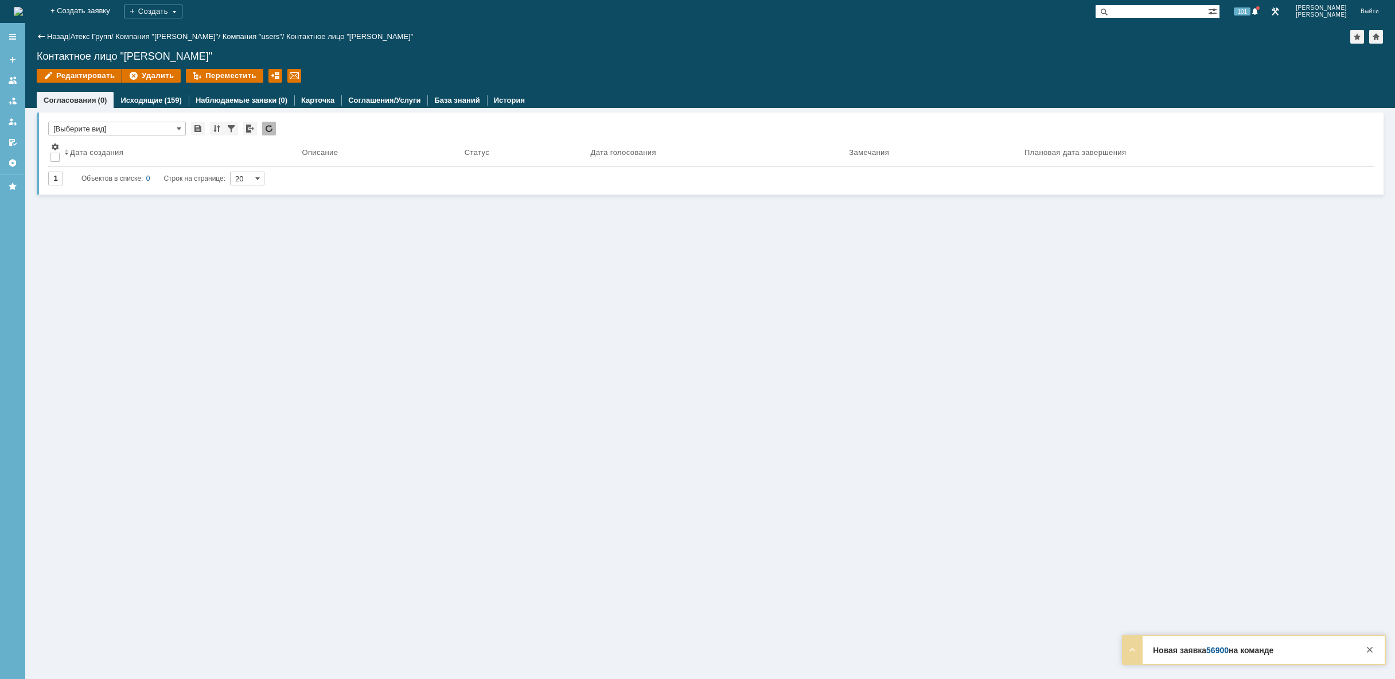
click at [23, 16] on img at bounding box center [18, 11] width 9 height 9
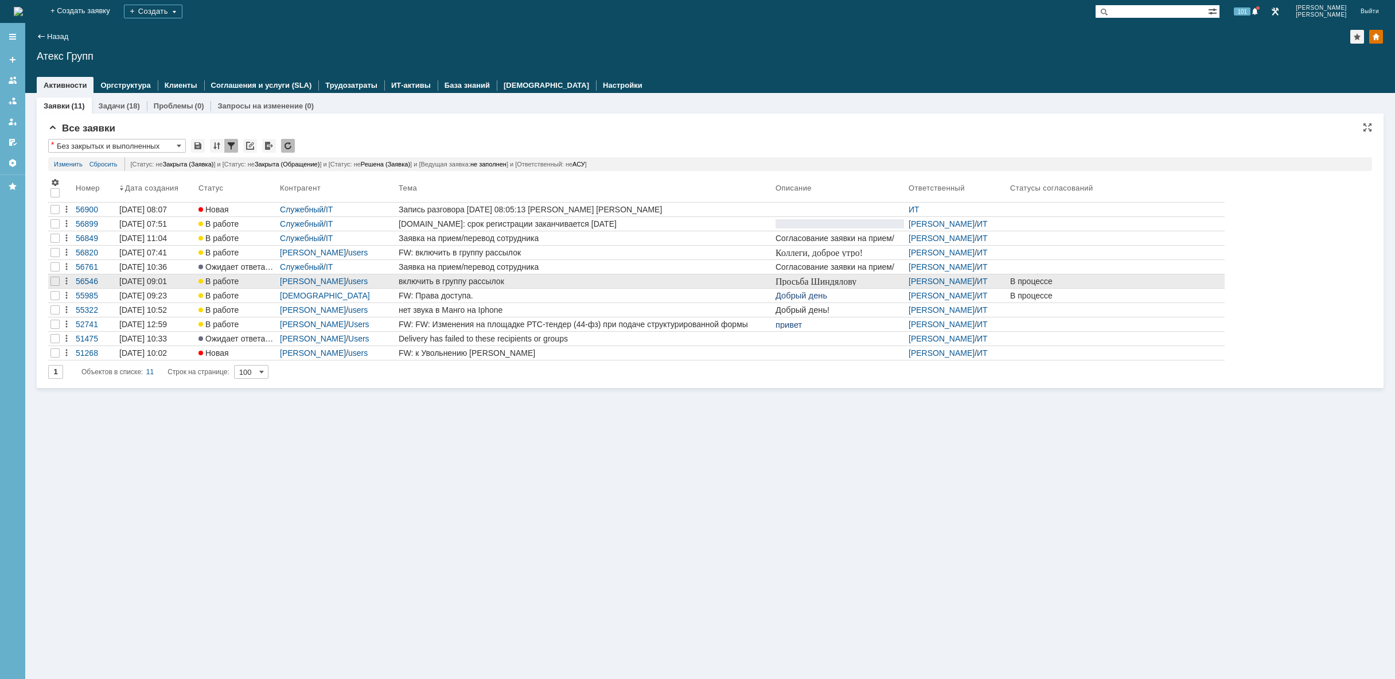
click at [509, 281] on div "включить в группу рассылок" at bounding box center [585, 280] width 372 height 9
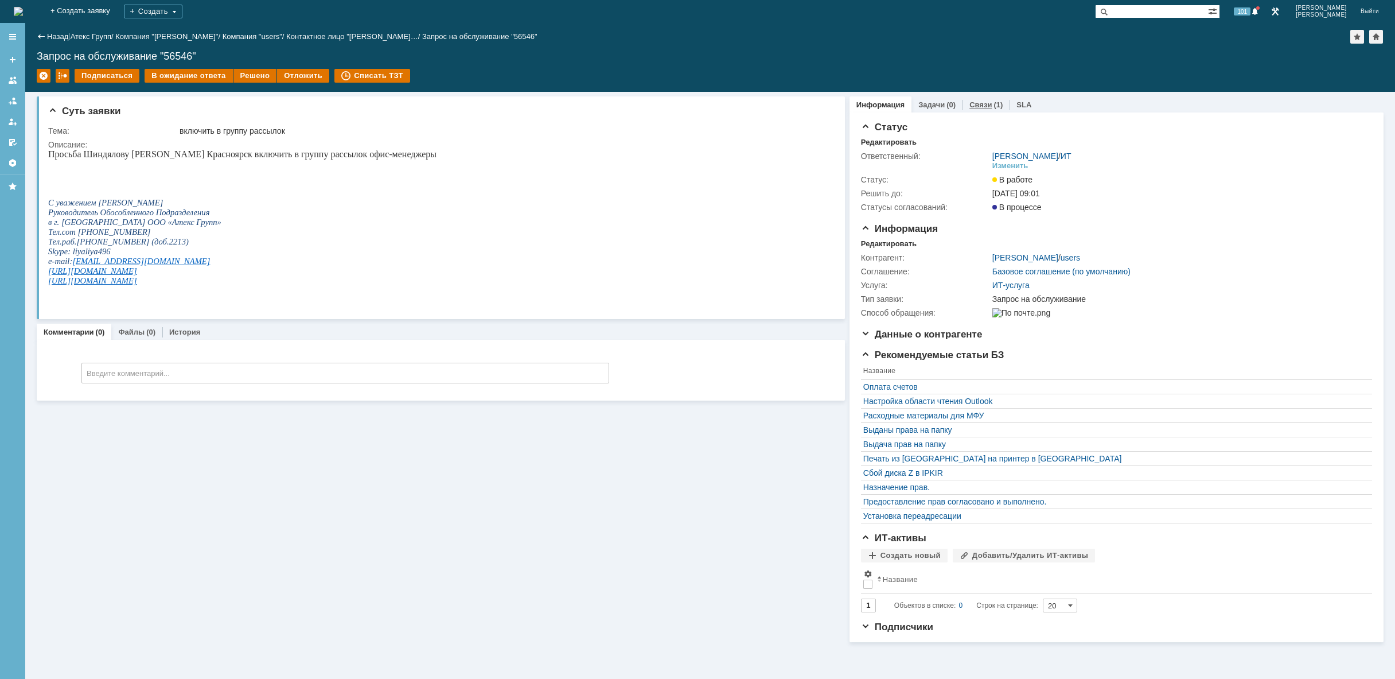
click at [980, 104] on link "Связи" at bounding box center [980, 104] width 22 height 9
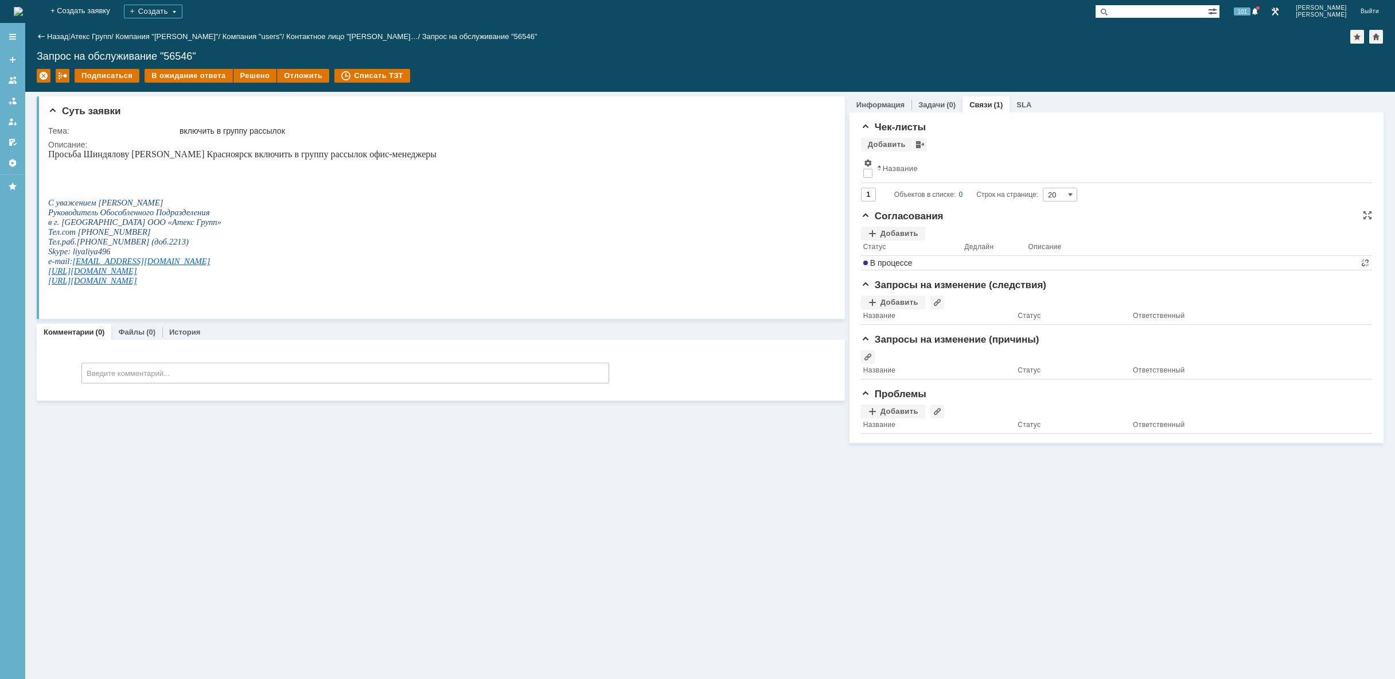
click at [1068, 256] on th "Описание" at bounding box center [1192, 247] width 333 height 15
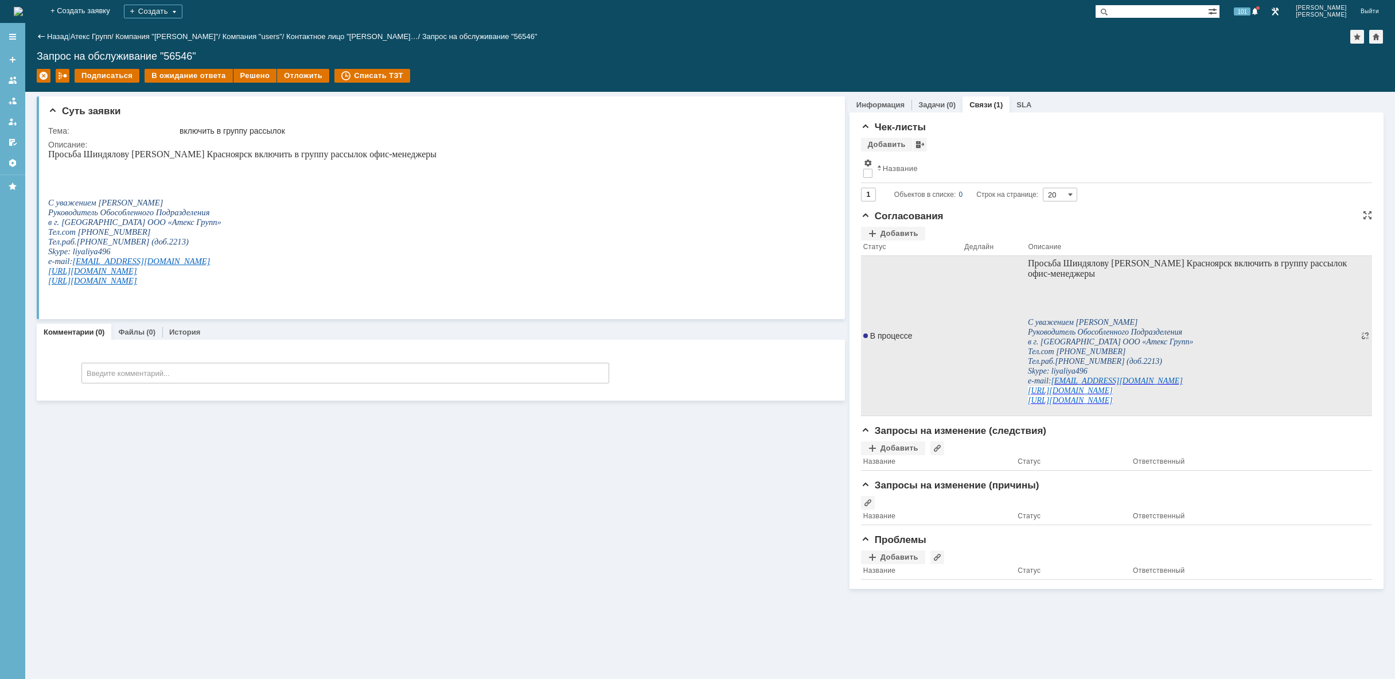
click at [1068, 263] on span "Просьба Шиндялову [PERSON_NAME] Красноярск включить в группу рассылок офис-мене…" at bounding box center [1187, 268] width 319 height 20
click at [1367, 336] on span at bounding box center [1365, 335] width 9 height 9
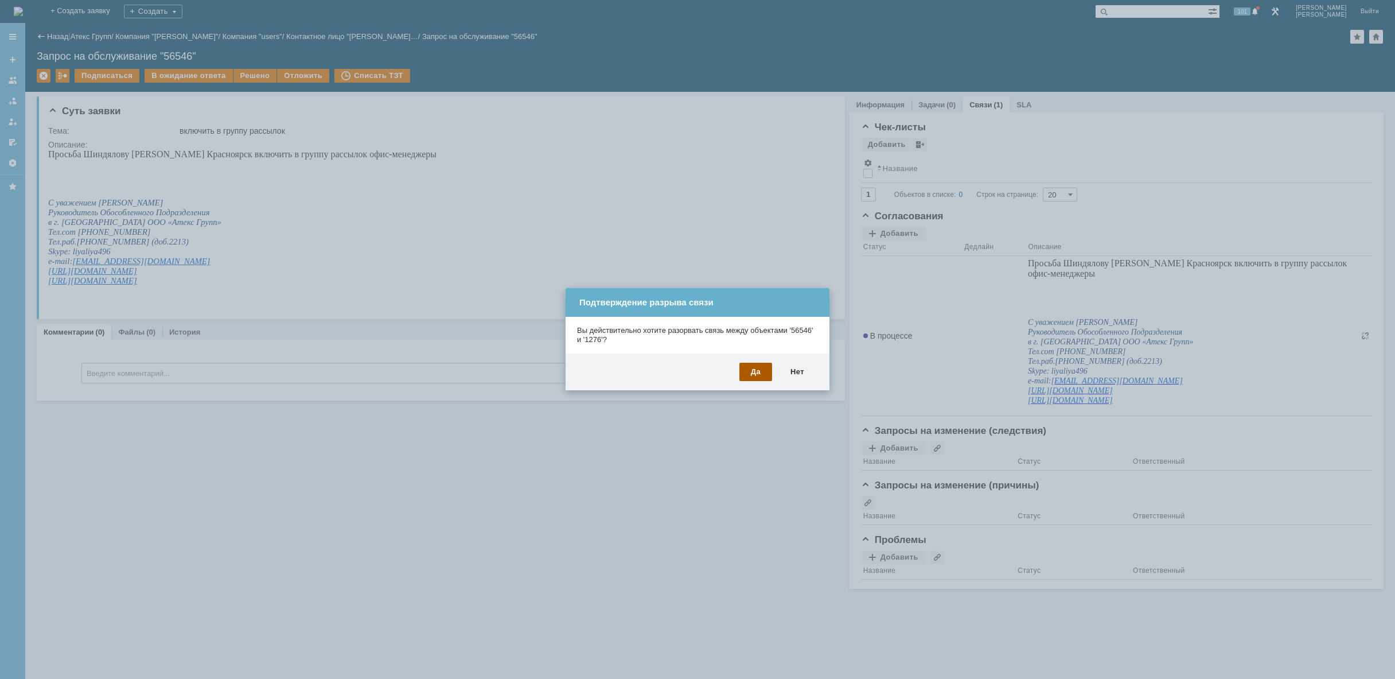
click at [763, 367] on div "Да" at bounding box center [755, 371] width 33 height 18
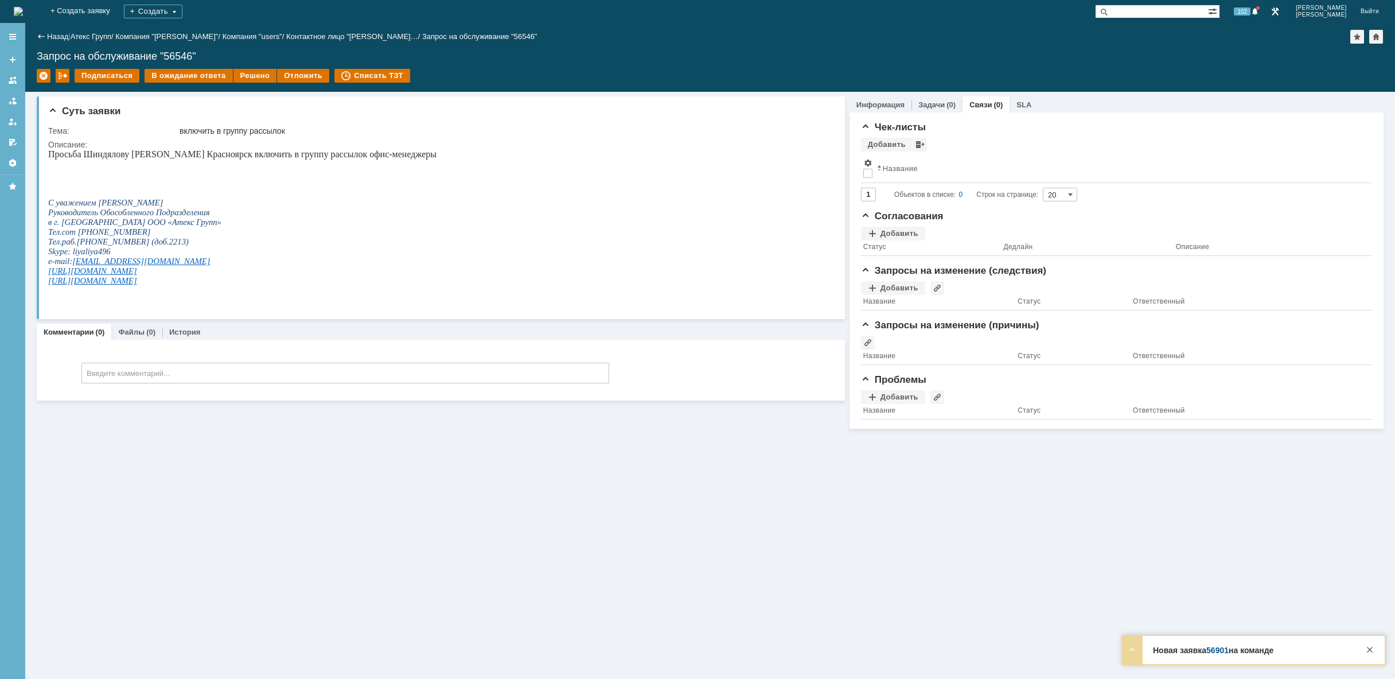
click at [23, 8] on img at bounding box center [18, 11] width 9 height 9
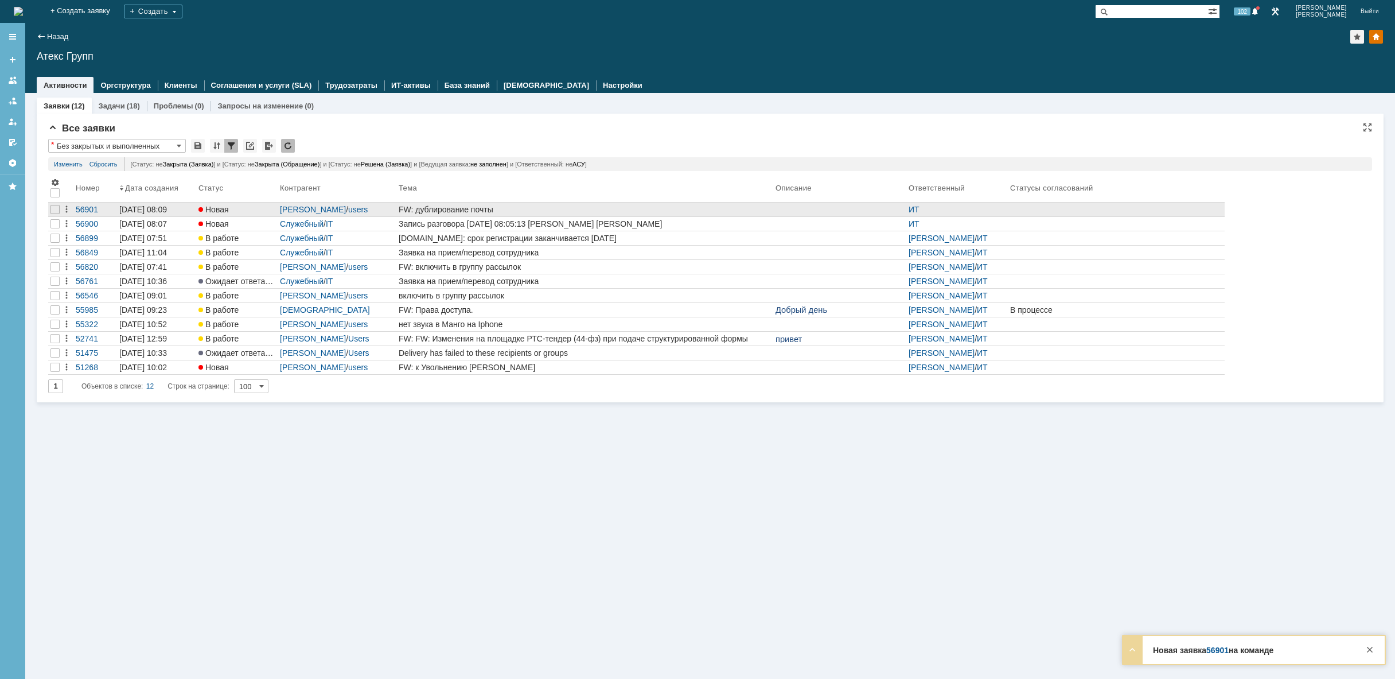
click at [482, 206] on div "FW: дублирование почты" at bounding box center [585, 209] width 372 height 9
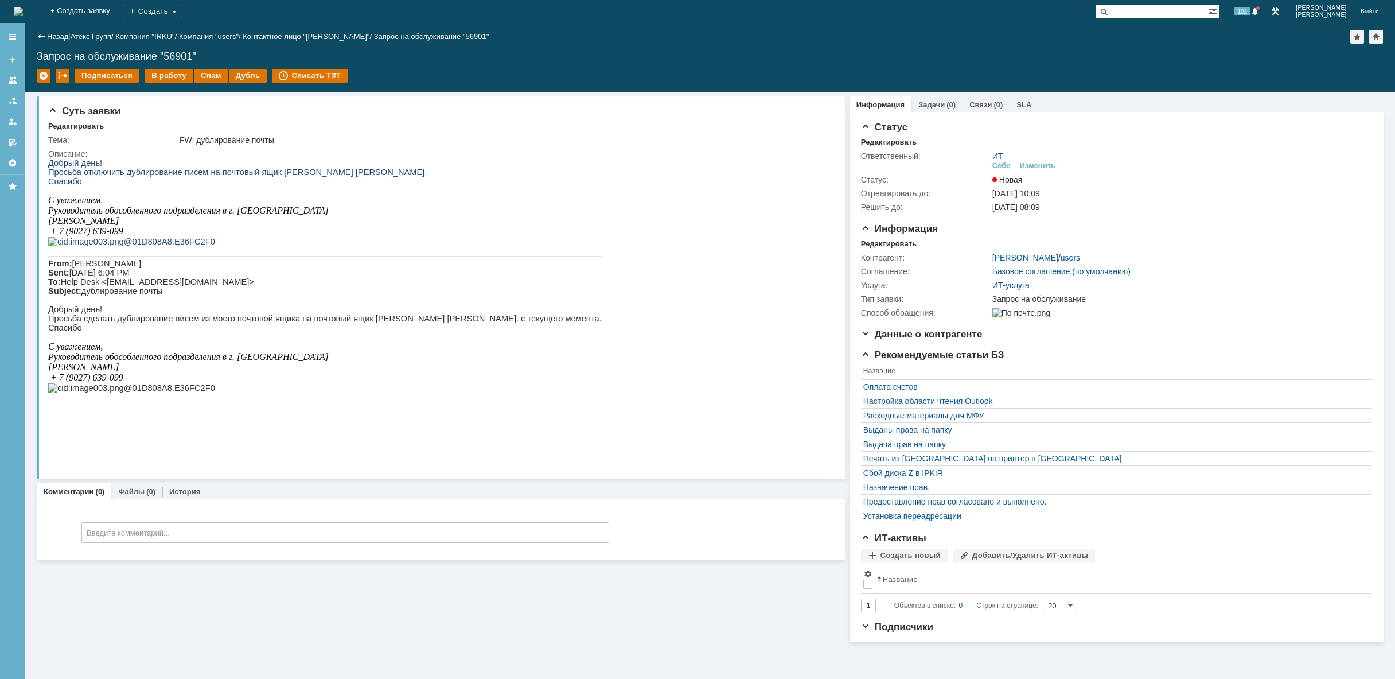
click at [154, 69] on div "Назад | Атекс Групп / Компания "IRKU" / Компания "users" / Контактное лицо "[PE…" at bounding box center [710, 57] width 1370 height 69
click at [164, 74] on div "В работу" at bounding box center [169, 76] width 49 height 14
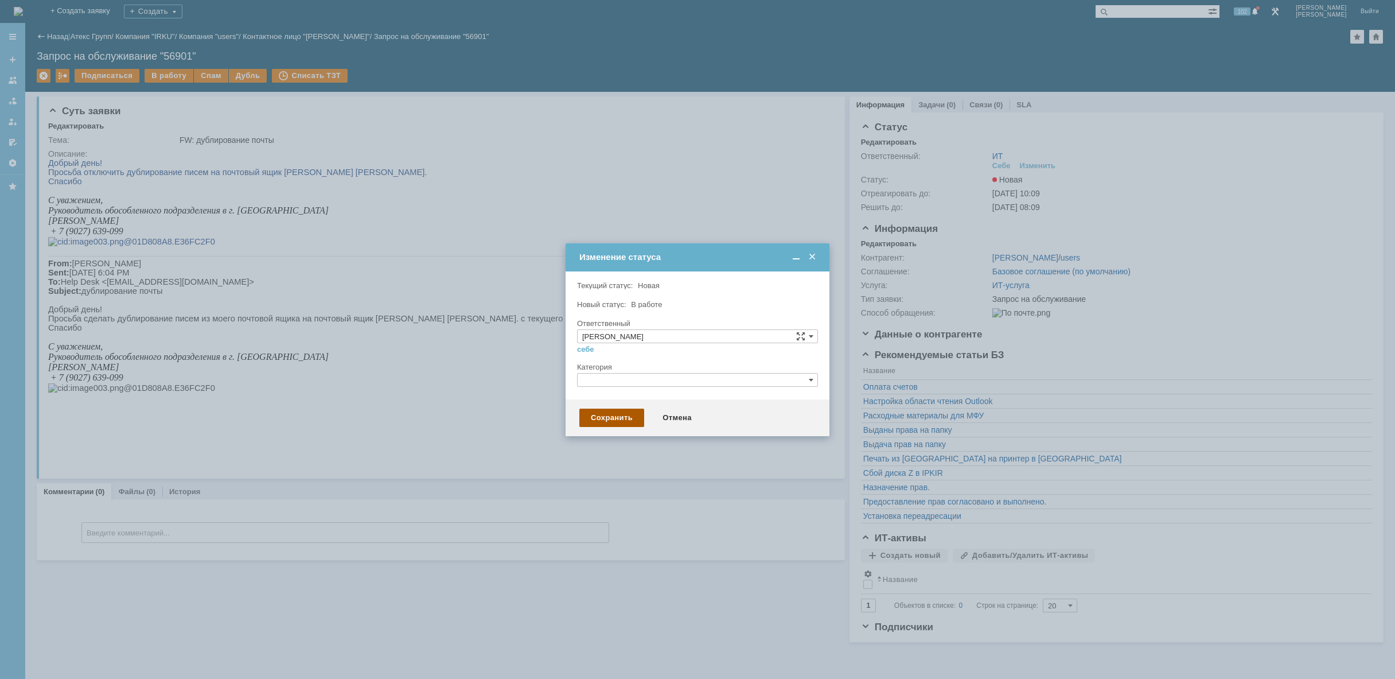
click at [606, 415] on div "Сохранить" at bounding box center [611, 417] width 65 height 18
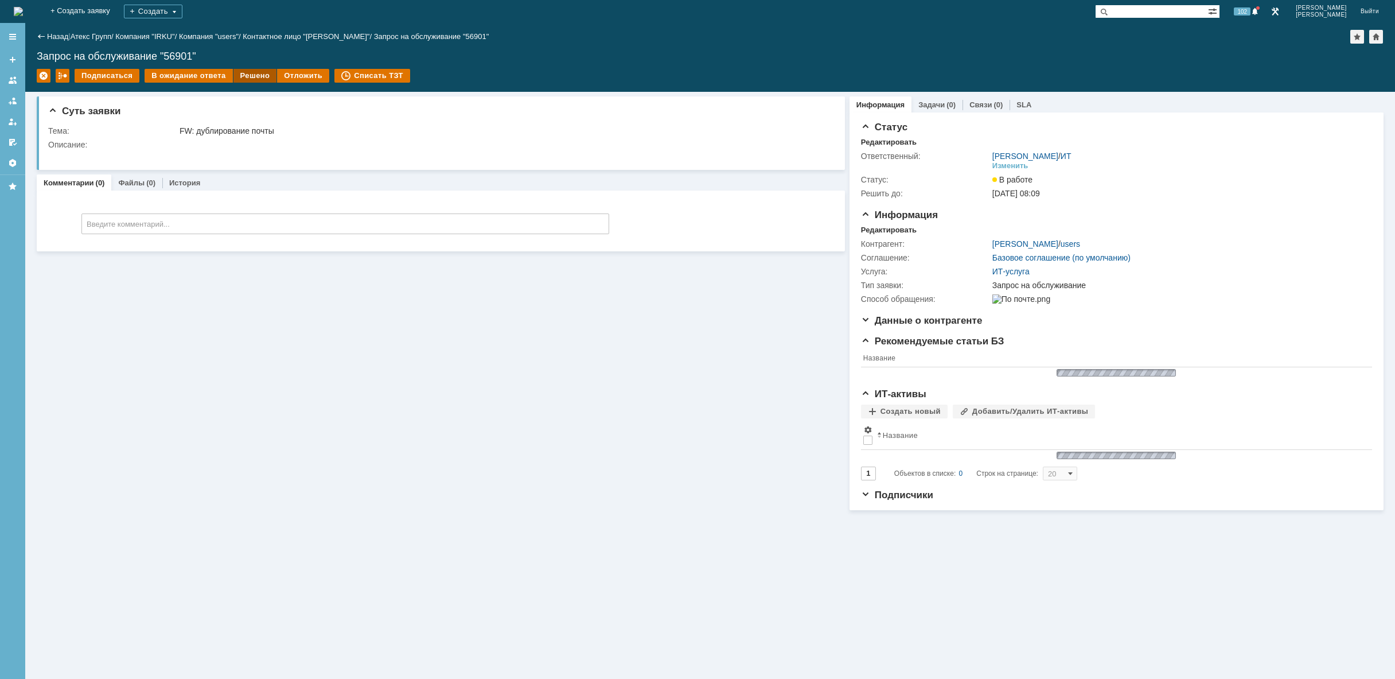
click at [247, 77] on div "Решено" at bounding box center [255, 76] width 44 height 14
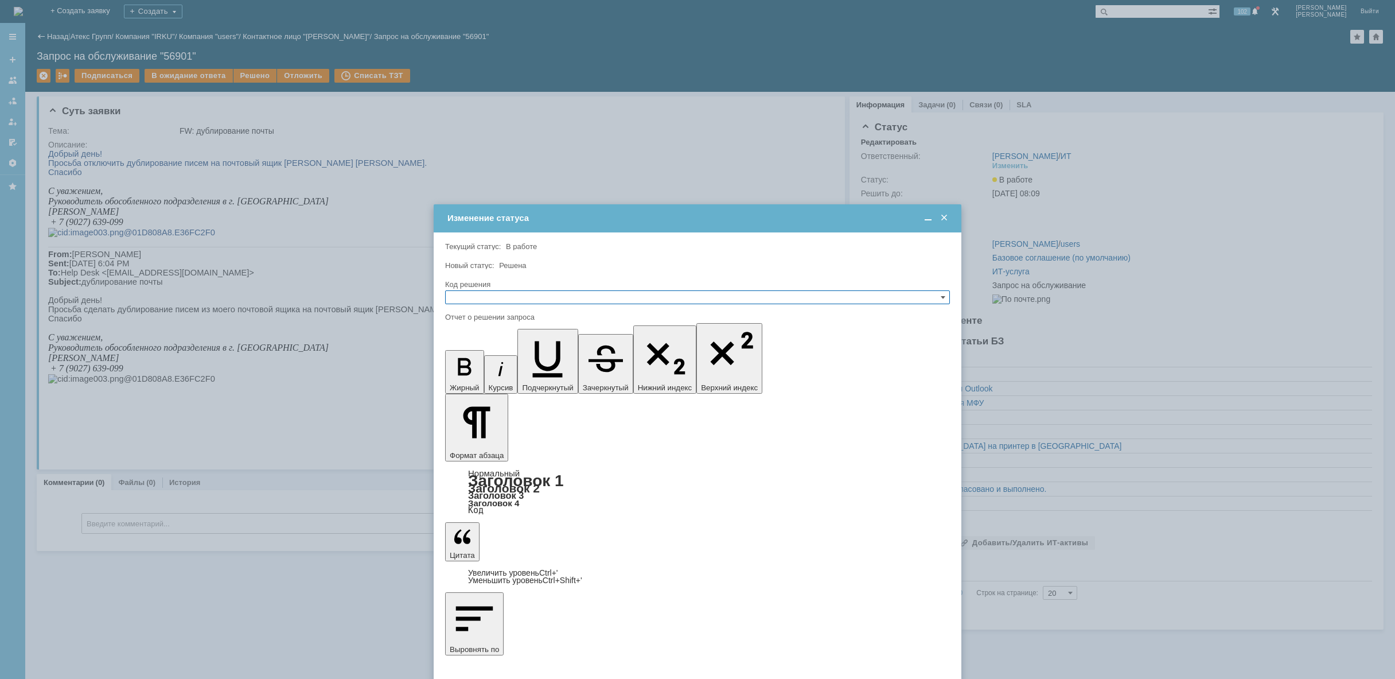
click at [519, 294] on input "text" at bounding box center [697, 297] width 505 height 14
click at [513, 348] on span "Решено" at bounding box center [697, 352] width 494 height 9
type input "Решено"
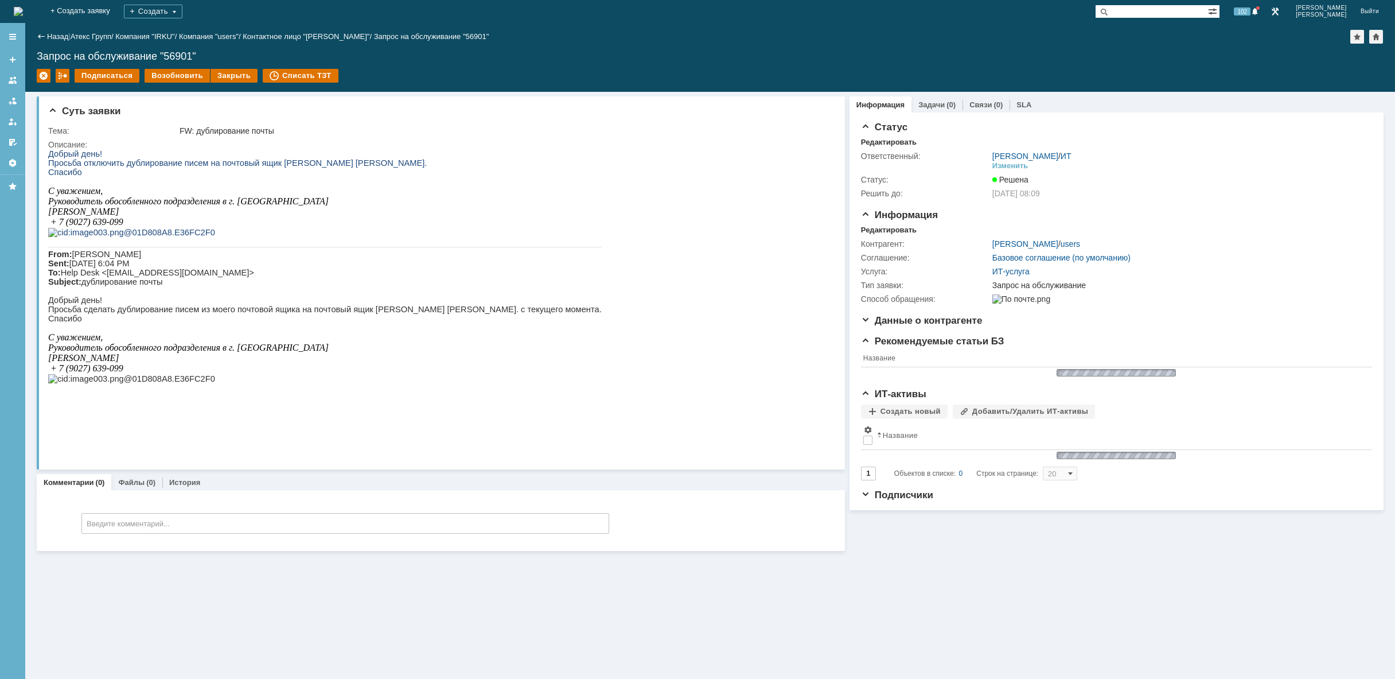
click at [23, 9] on img at bounding box center [18, 11] width 9 height 9
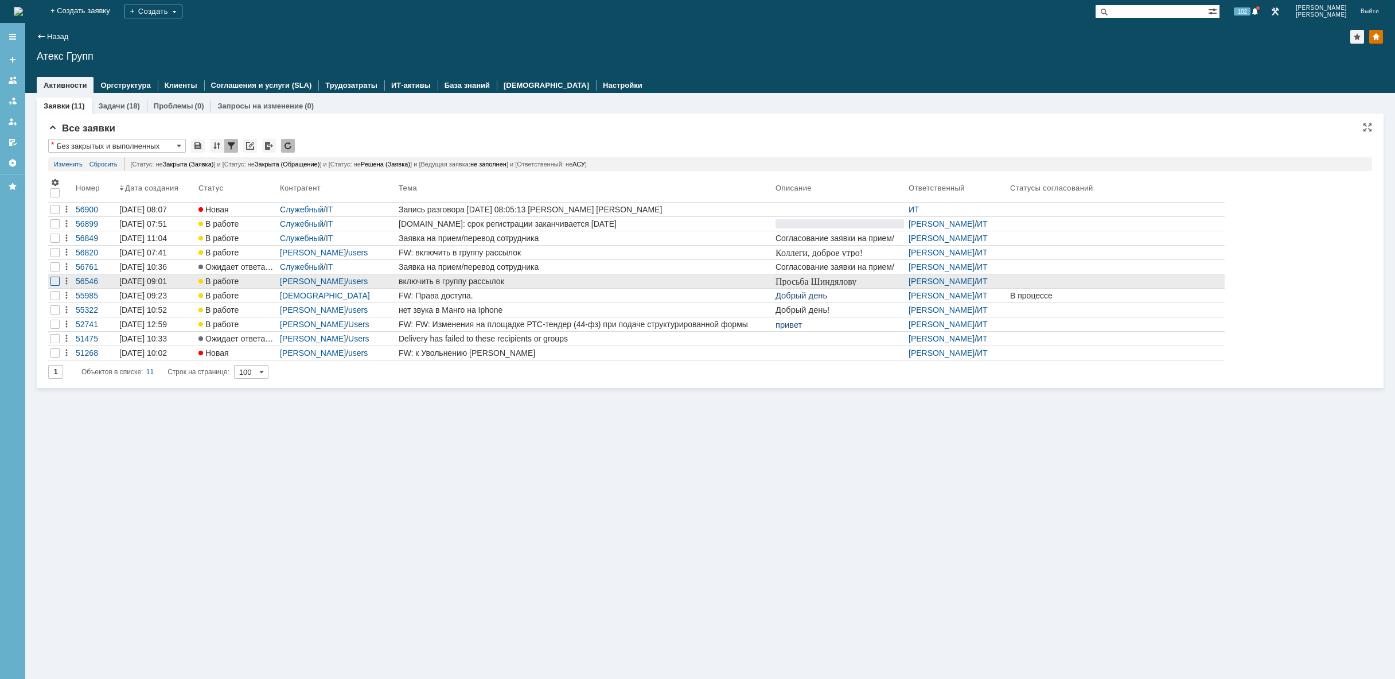
click at [56, 228] on div at bounding box center [54, 223] width 9 height 9
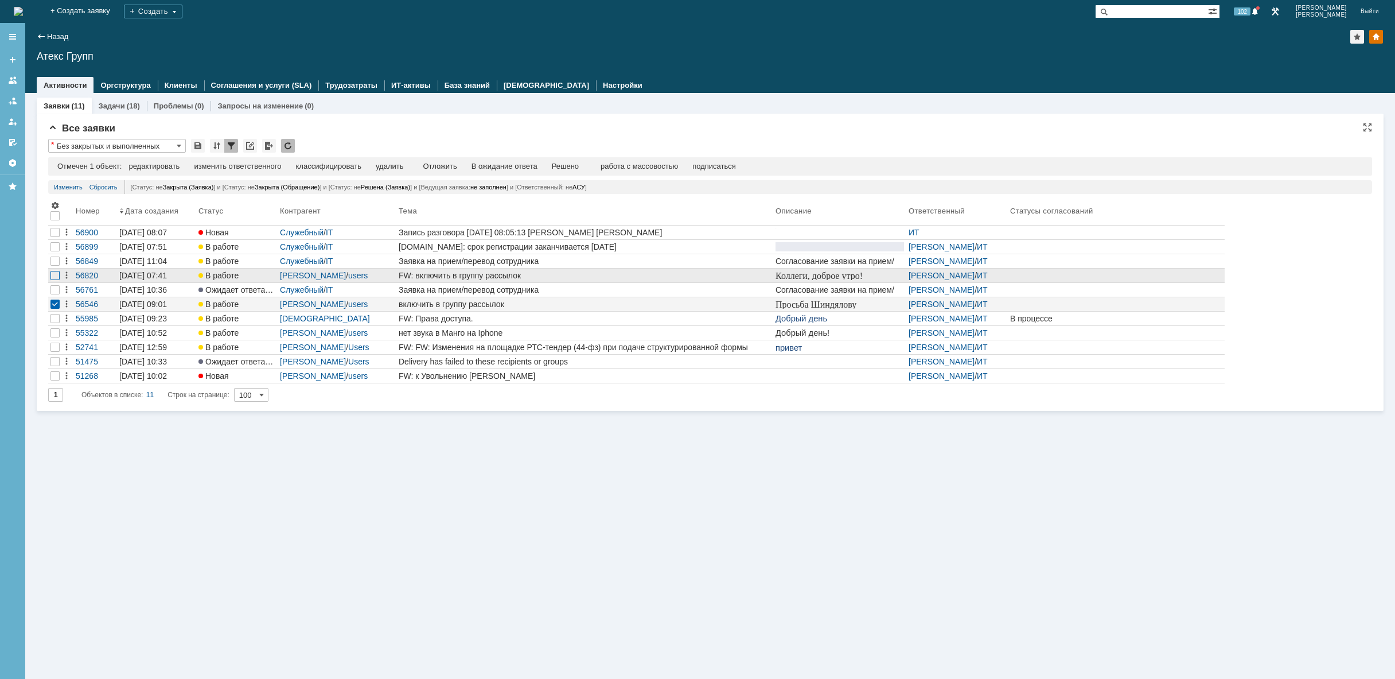
click at [56, 251] on div at bounding box center [54, 246] width 9 height 9
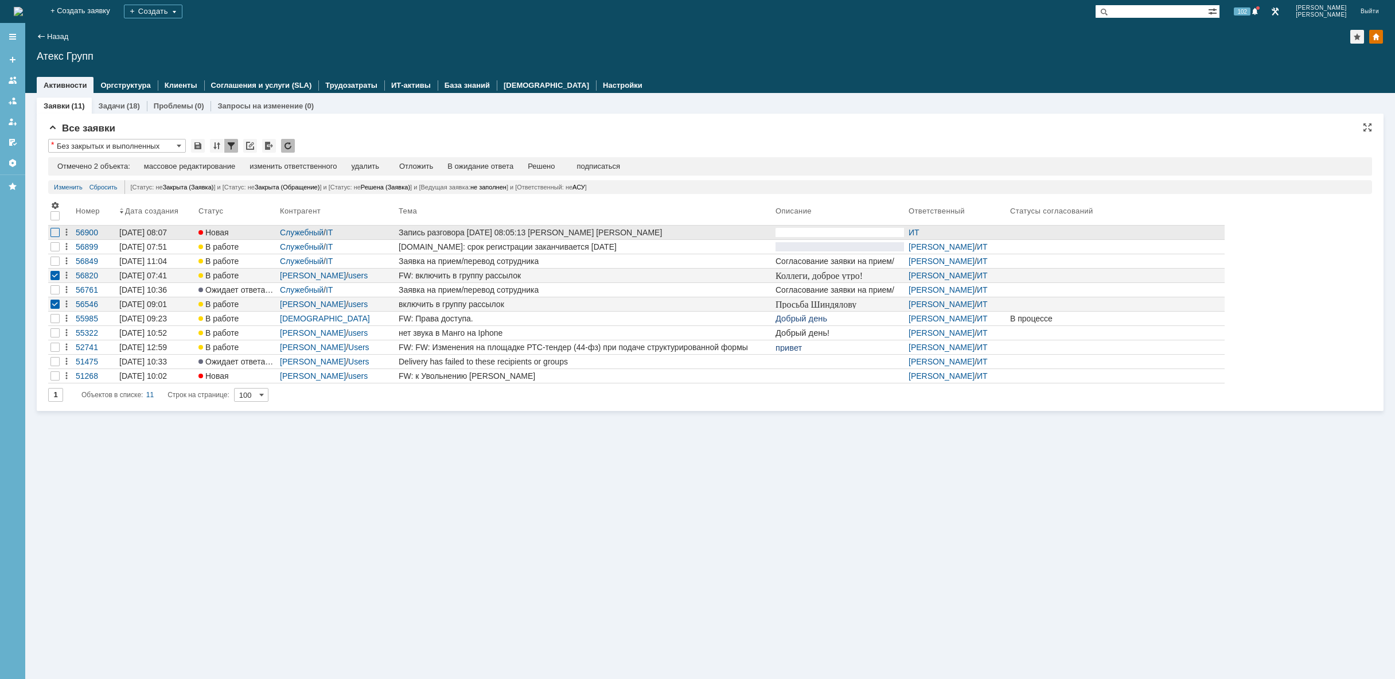
click at [55, 235] on div at bounding box center [54, 232] width 9 height 9
click at [365, 166] on div "удалить" at bounding box center [365, 166] width 28 height 9
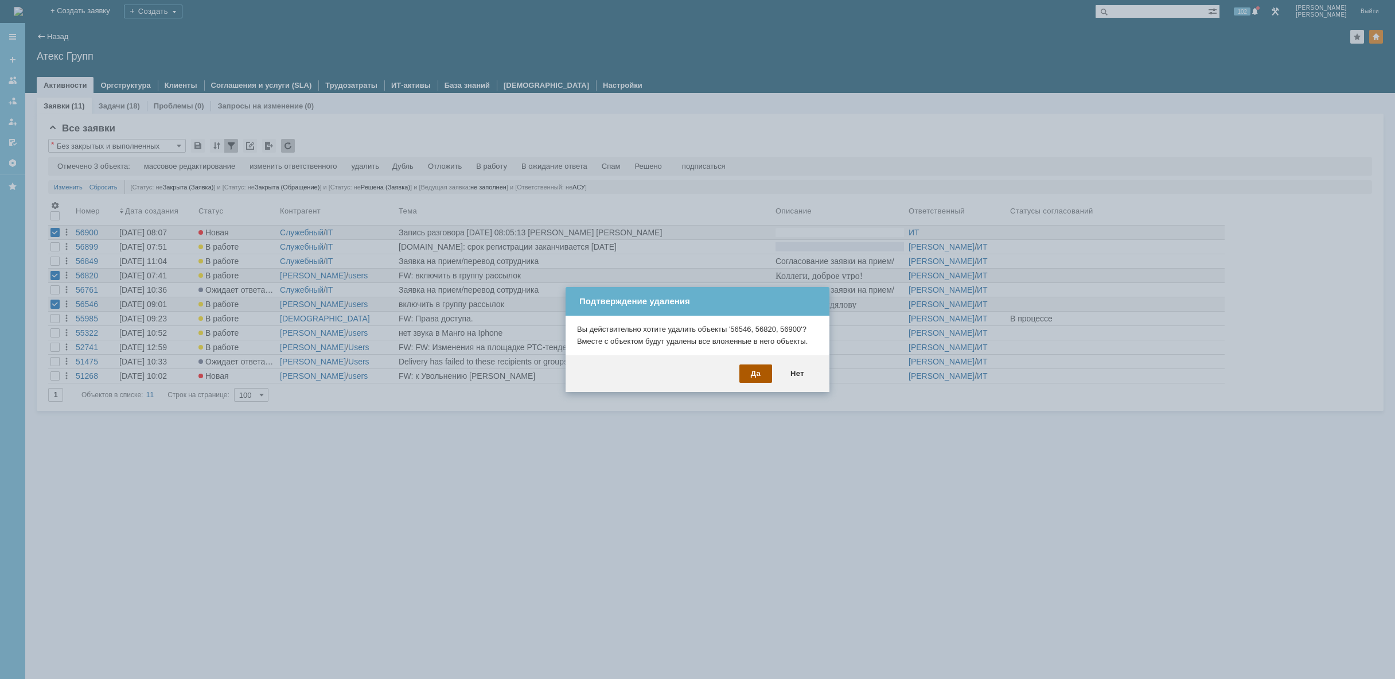
click at [753, 373] on div "Да" at bounding box center [755, 373] width 33 height 18
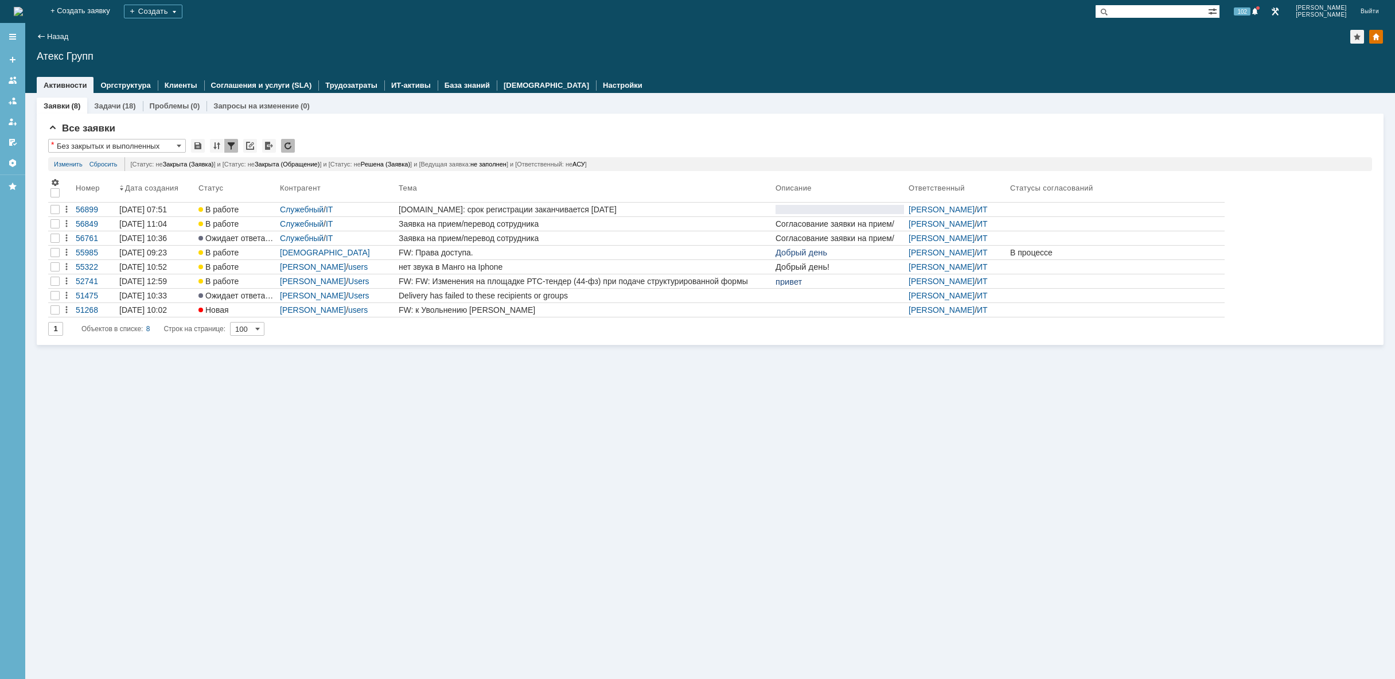
click at [708, 420] on div "Заявки (8) Задачи (18) Проблемы (0) Запросы на изменение (0) Все заявки * Без з…" at bounding box center [710, 386] width 1370 height 586
click at [23, 10] on img at bounding box center [18, 11] width 9 height 9
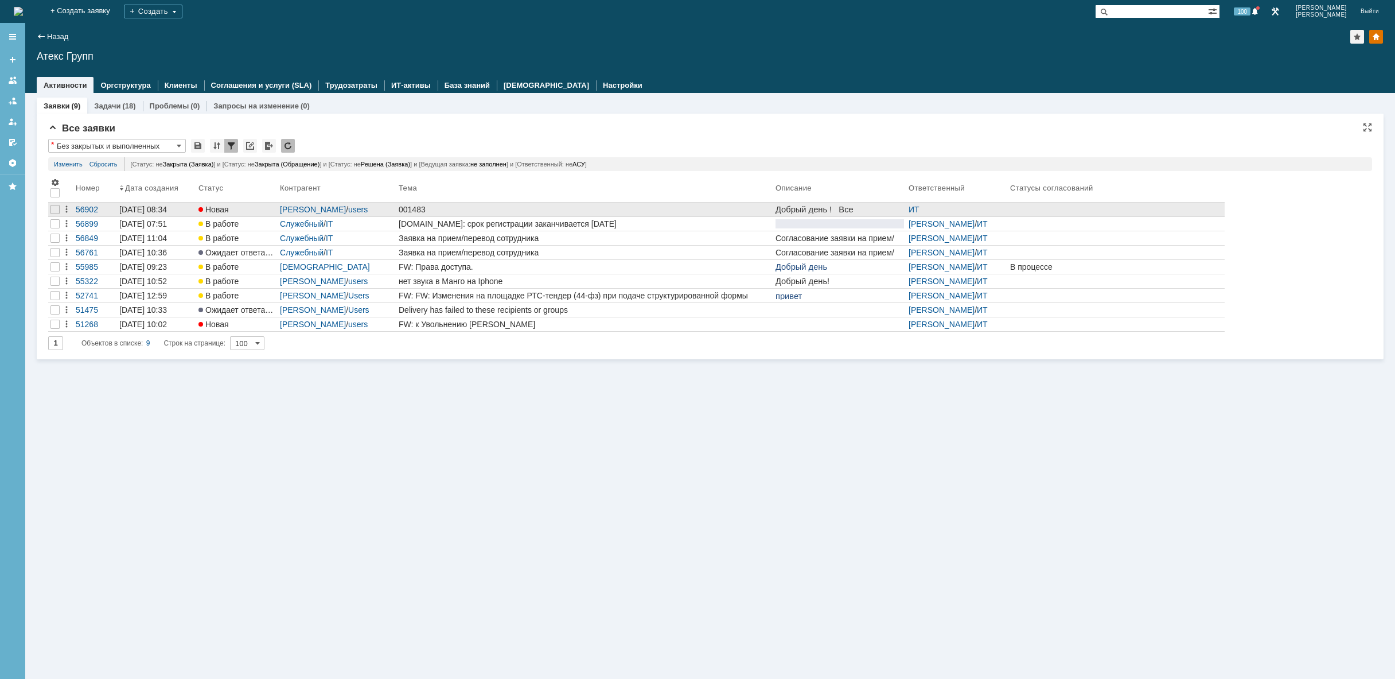
click at [466, 206] on div "001483" at bounding box center [585, 209] width 372 height 9
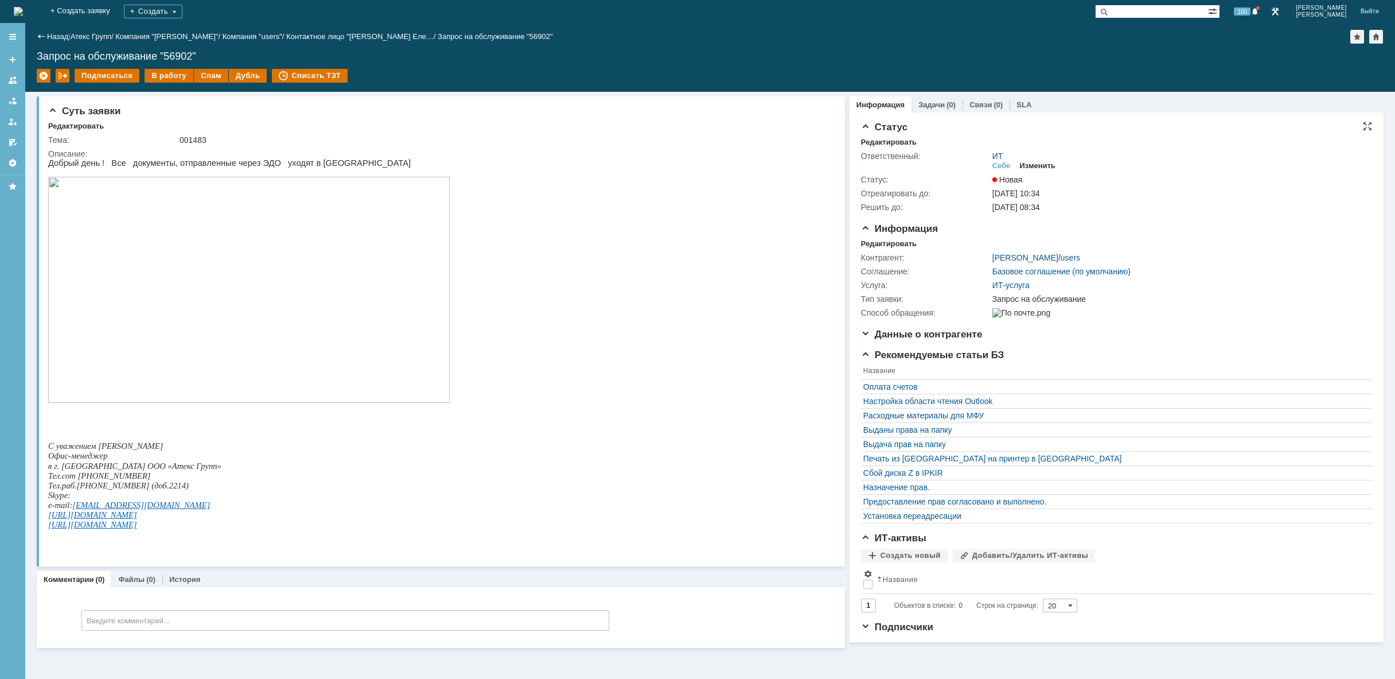
click at [1043, 164] on div "Изменить" at bounding box center [1038, 165] width 36 height 9
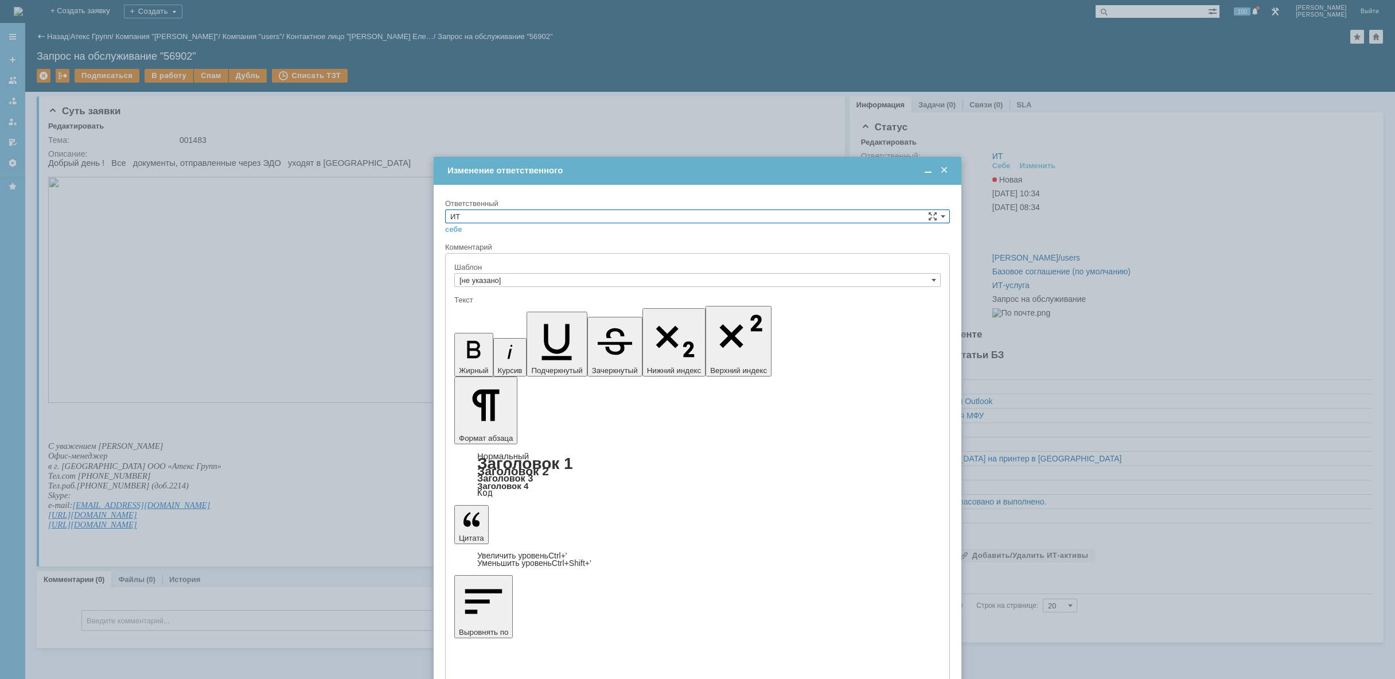
click at [506, 215] on input "ИТ" at bounding box center [697, 216] width 505 height 14
click at [501, 307] on span "АСУ" at bounding box center [697, 310] width 494 height 9
type input "АСУ"
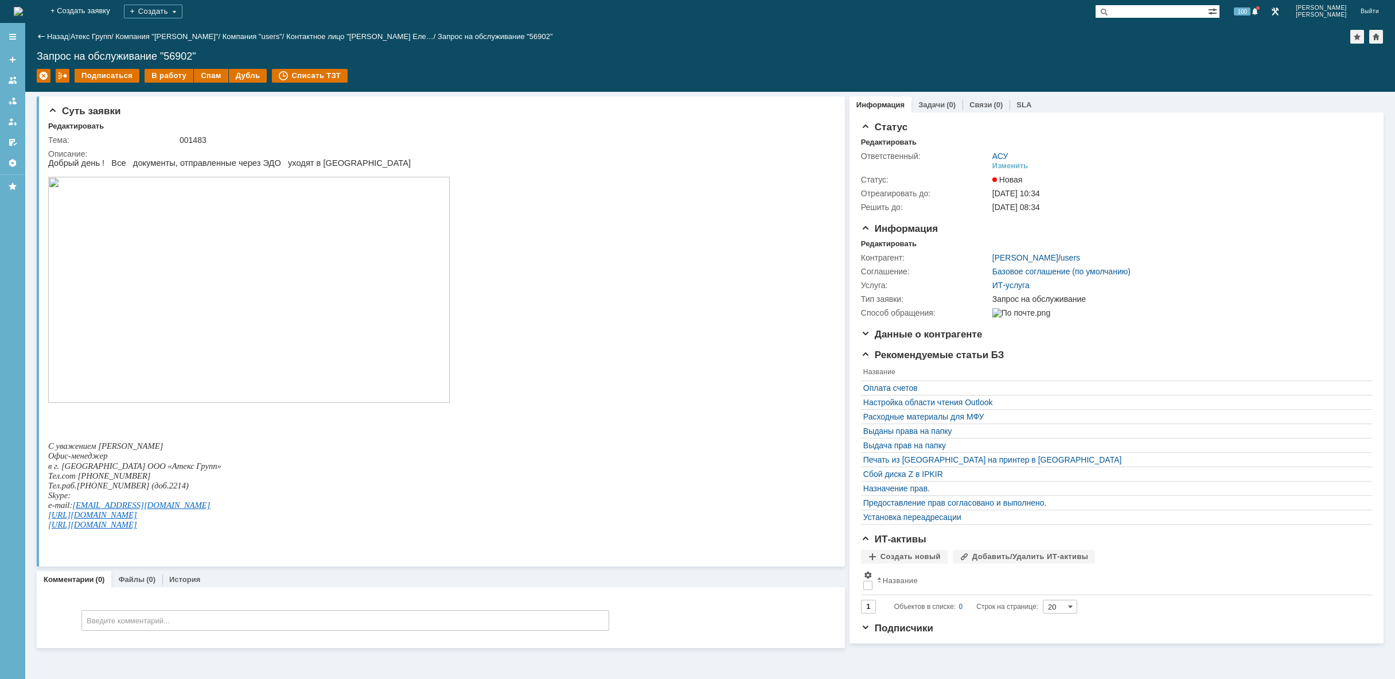
click at [23, 7] on img at bounding box center [18, 11] width 9 height 9
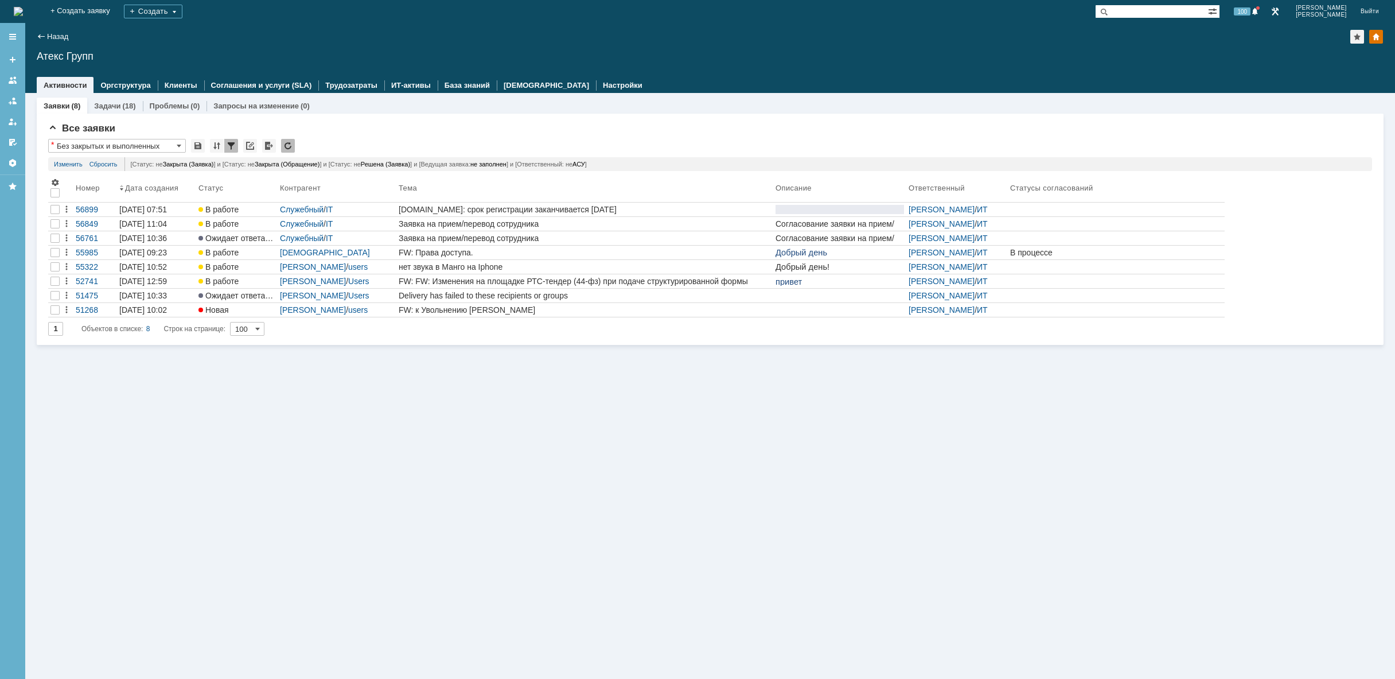
click at [23, 11] on img at bounding box center [18, 11] width 9 height 9
click at [1207, 362] on div "Заявки (8) Задачи (18) Проблемы (0) Запросы на изменение (0) Все заявки * Без з…" at bounding box center [710, 386] width 1370 height 586
drag, startPoint x: 1207, startPoint y: 397, endPoint x: 932, endPoint y: 330, distance: 283.4
click at [1206, 398] on div "Заявки (8) Задачи (18) Проблемы (0) Запросы на изменение (0) Все заявки * Без з…" at bounding box center [710, 386] width 1370 height 586
click at [23, 13] on img at bounding box center [18, 11] width 9 height 9
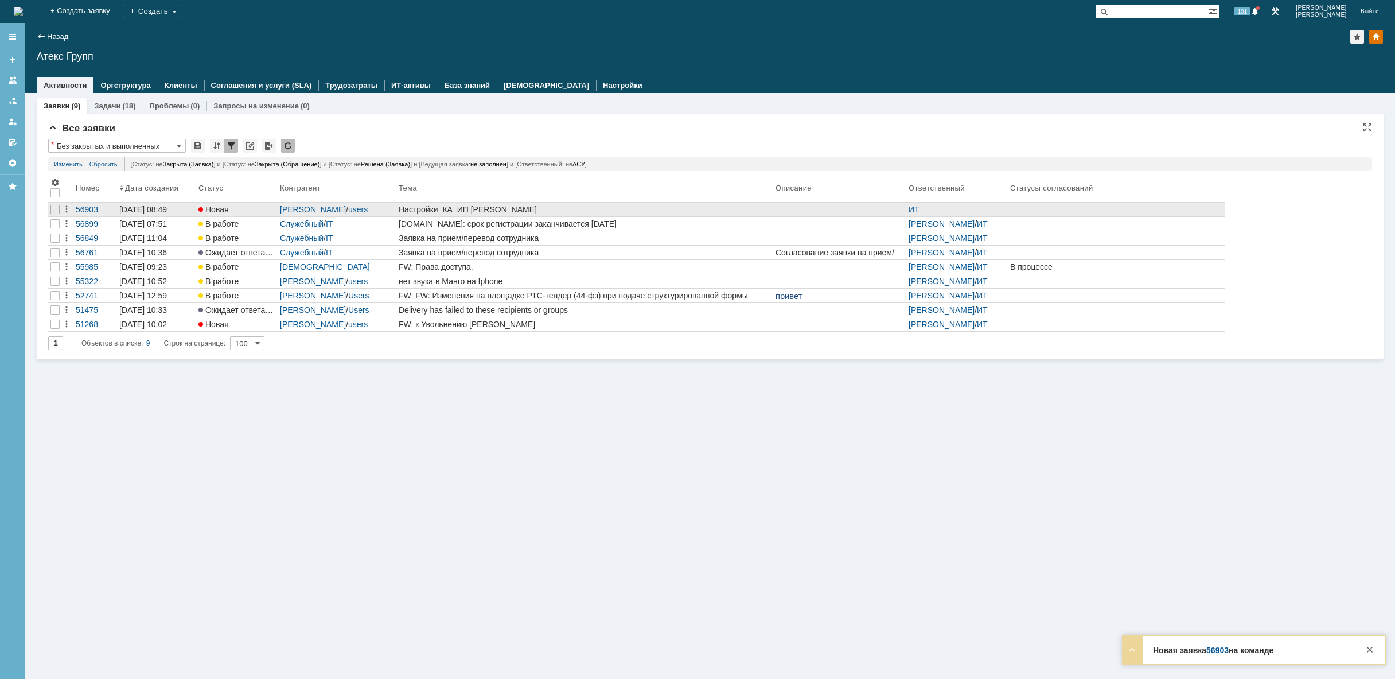
click at [448, 209] on div "Настройки_КА_ИП [PERSON_NAME]" at bounding box center [585, 209] width 372 height 9
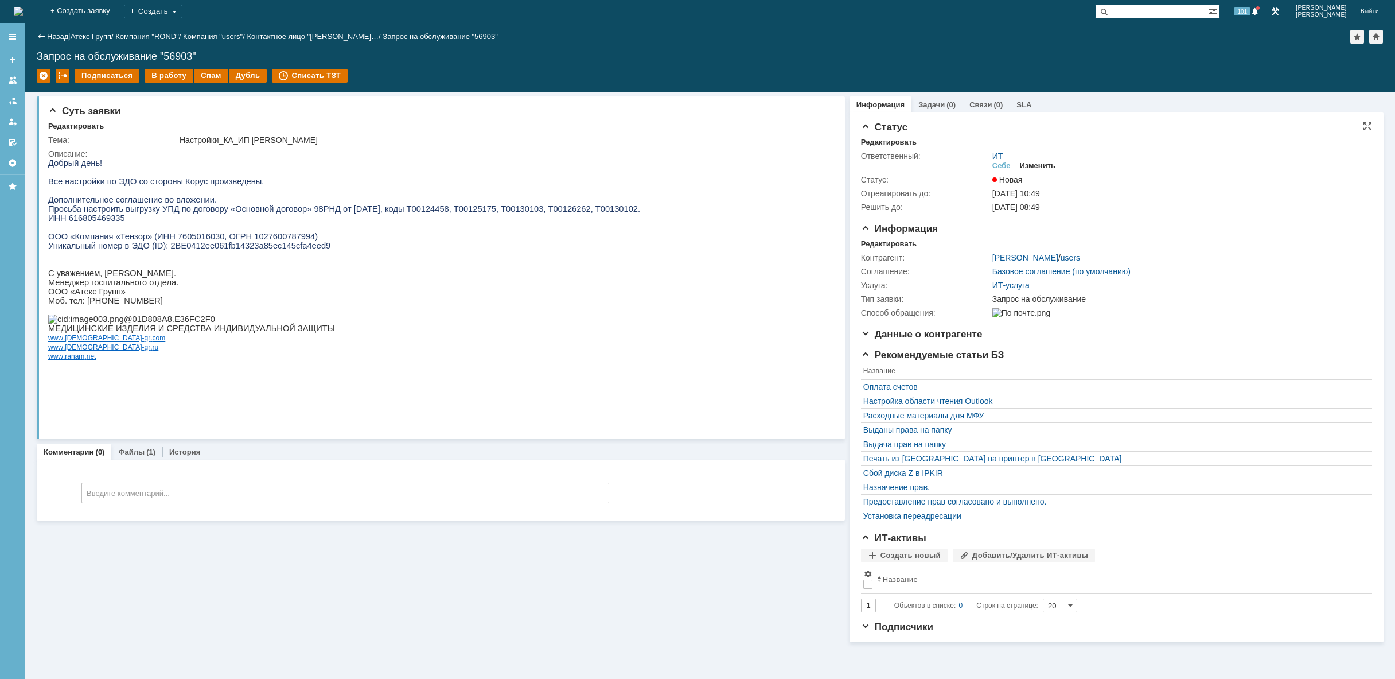
click at [1039, 165] on div "Изменить" at bounding box center [1038, 165] width 36 height 9
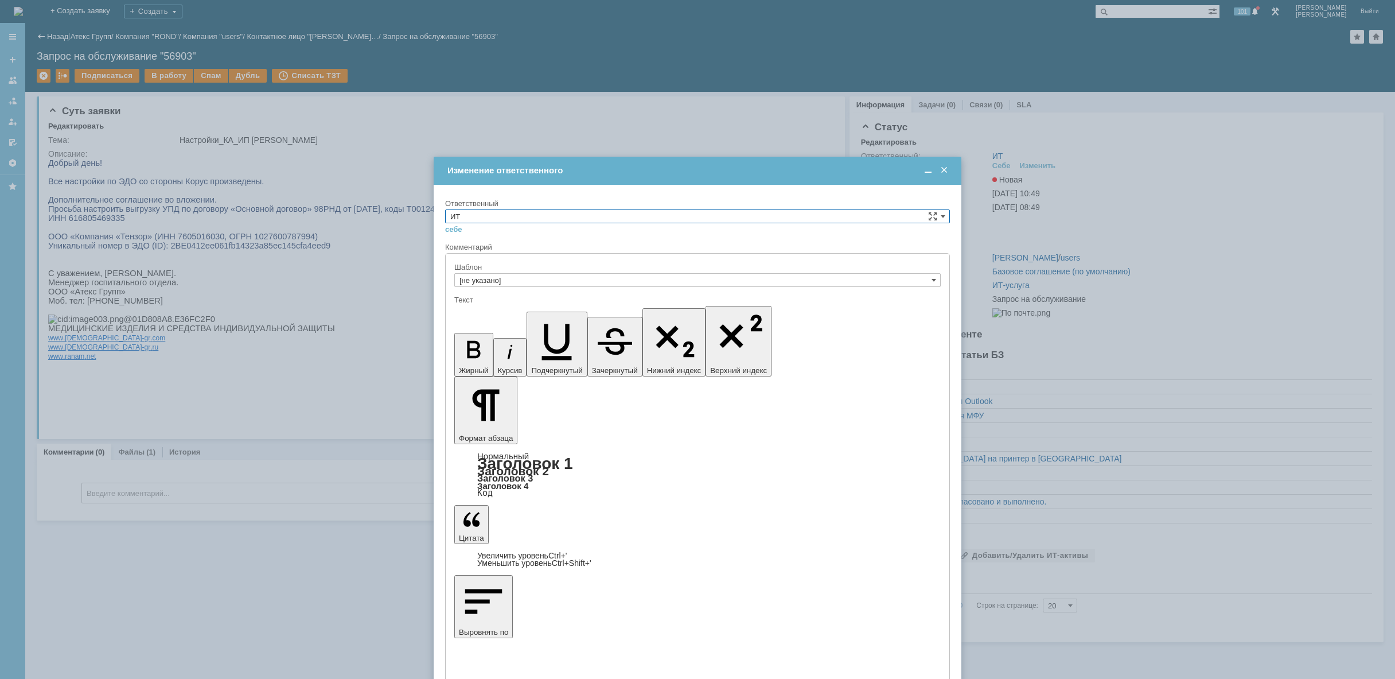
click at [704, 220] on input "ИТ" at bounding box center [697, 216] width 505 height 14
click at [494, 308] on span "АСУ" at bounding box center [697, 310] width 494 height 9
type input "АСУ"
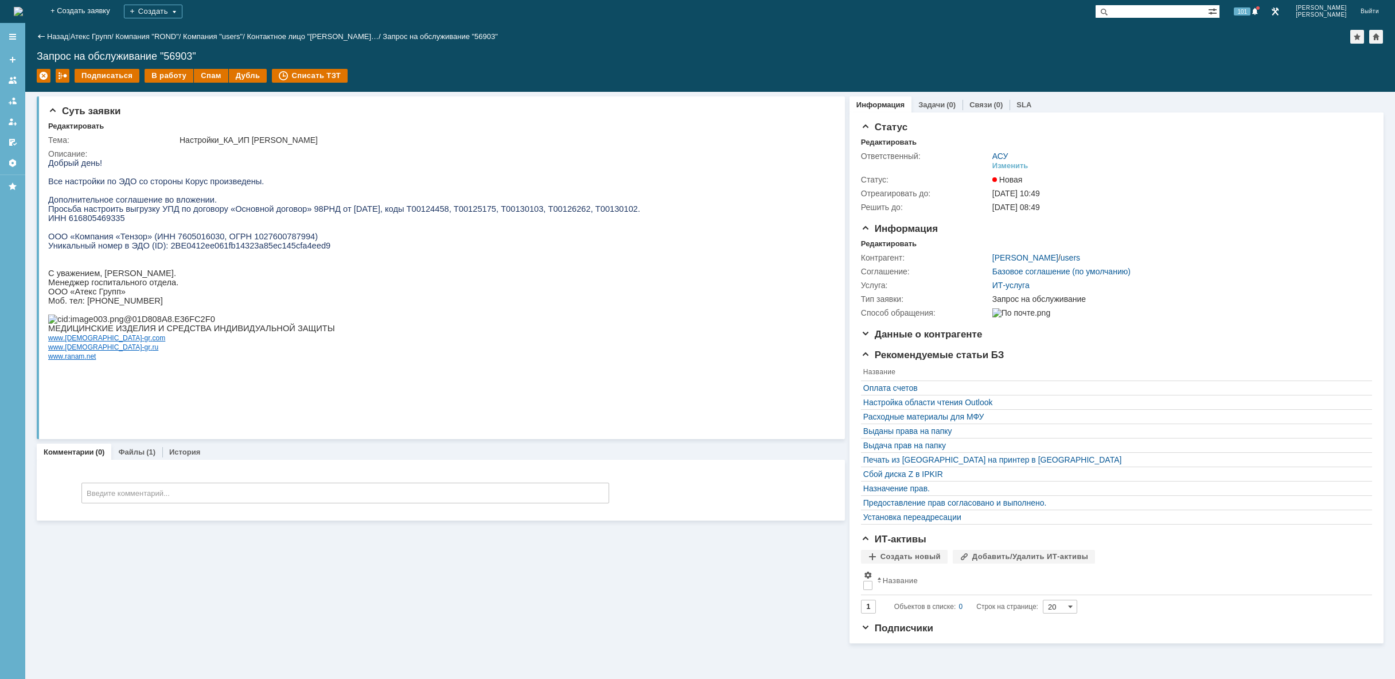
click at [23, 10] on img at bounding box center [18, 11] width 9 height 9
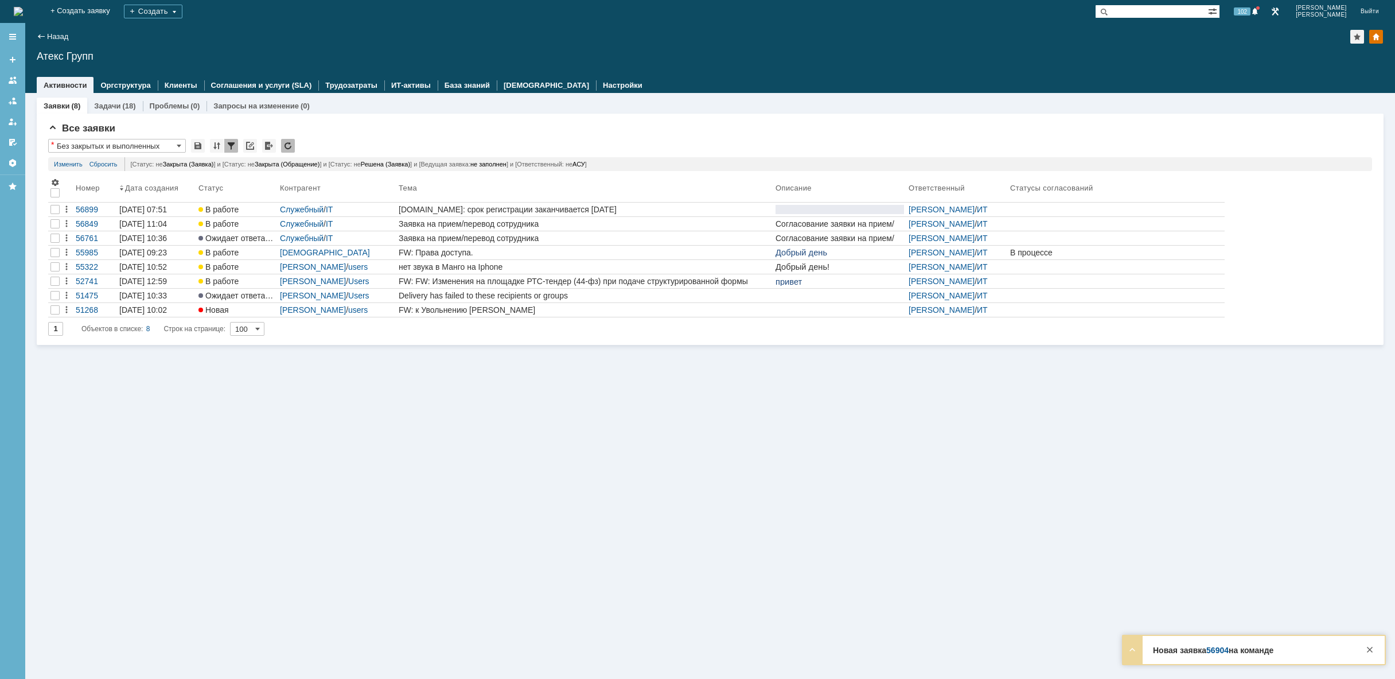
click at [23, 0] on div "На домашнюю" at bounding box center [18, 11] width 9 height 23
click at [23, 12] on img at bounding box center [18, 11] width 9 height 9
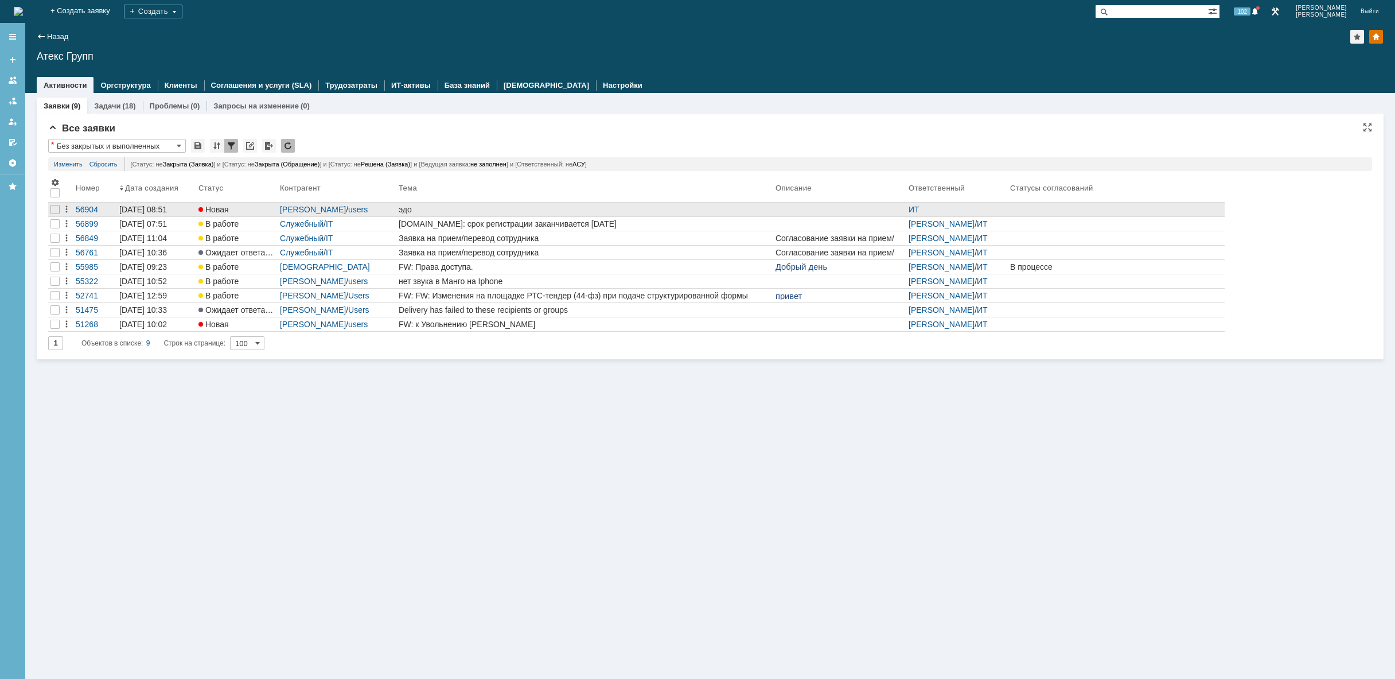
click at [458, 209] on div "эдо" at bounding box center [585, 209] width 372 height 9
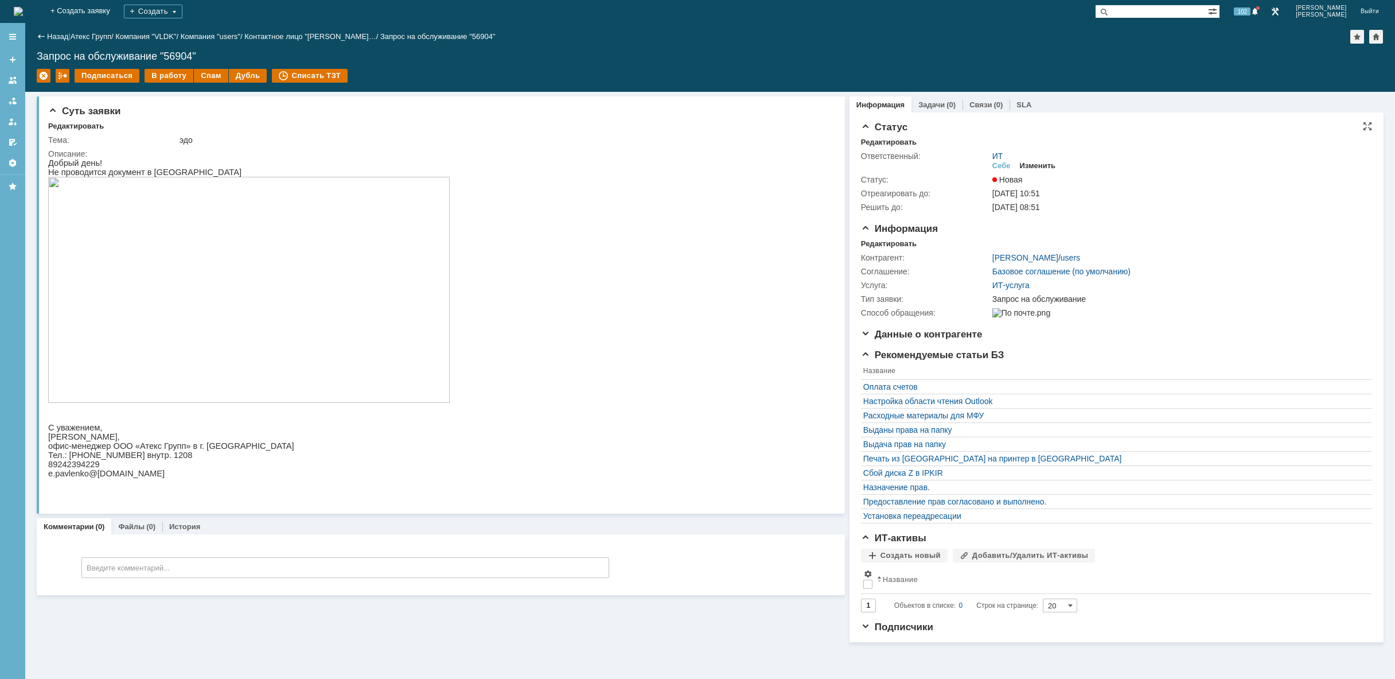
click at [1041, 161] on div "ИТ Себе Изменить" at bounding box center [1178, 161] width 372 height 20
click at [1039, 163] on div "Изменить" at bounding box center [1038, 165] width 36 height 9
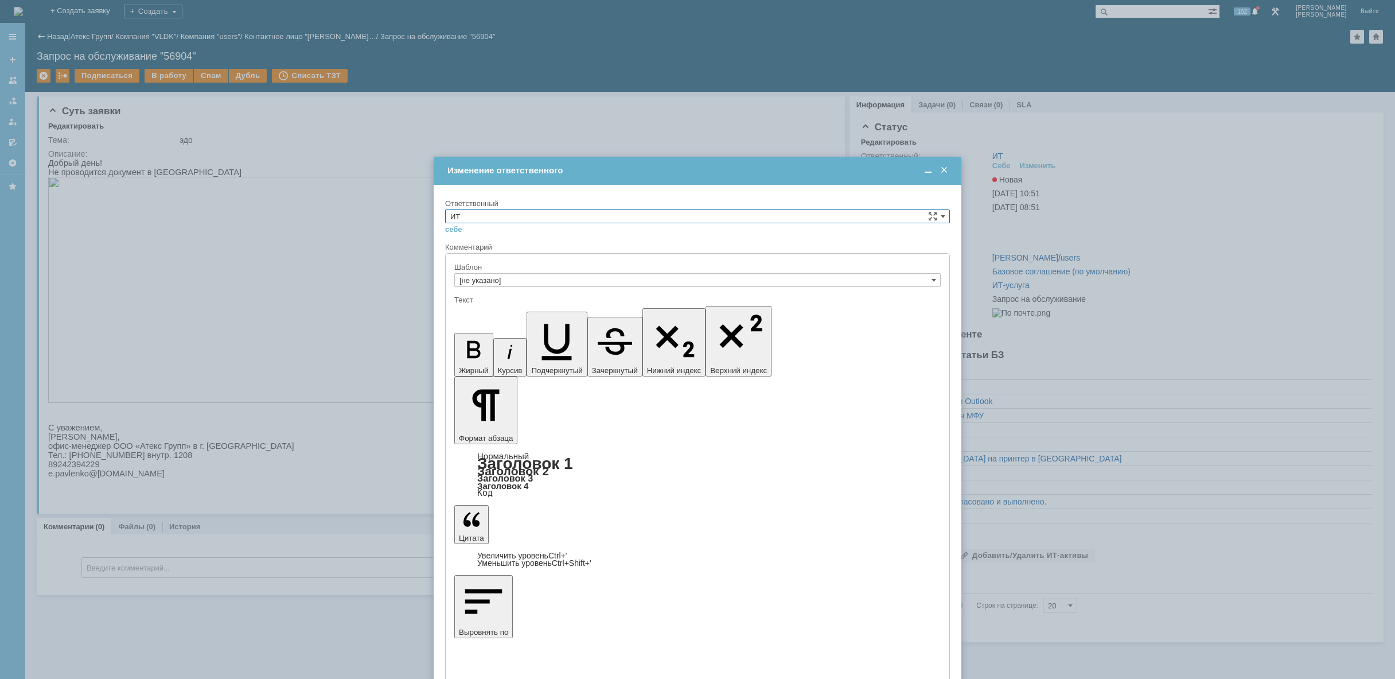
click at [510, 216] on input "ИТ" at bounding box center [697, 216] width 505 height 14
click at [469, 311] on span "АСУ" at bounding box center [697, 310] width 494 height 9
type input "АСУ"
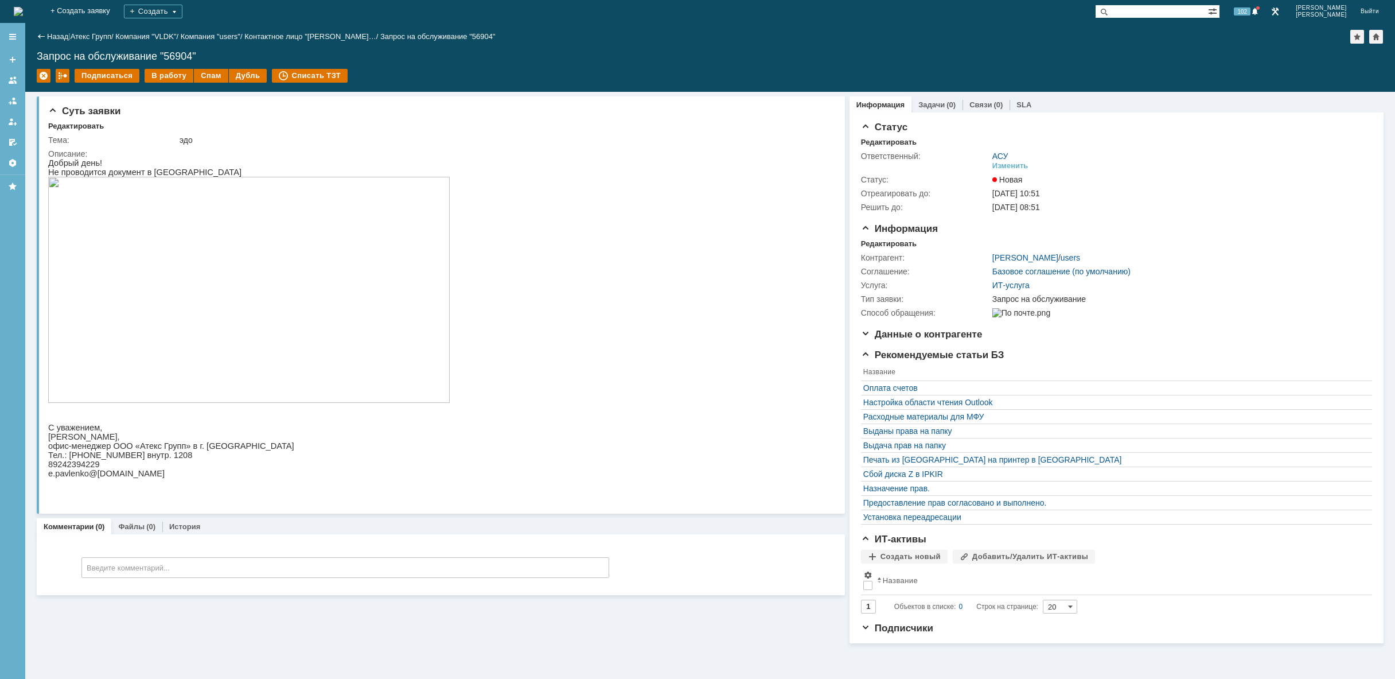
click at [23, 13] on img at bounding box center [18, 11] width 9 height 9
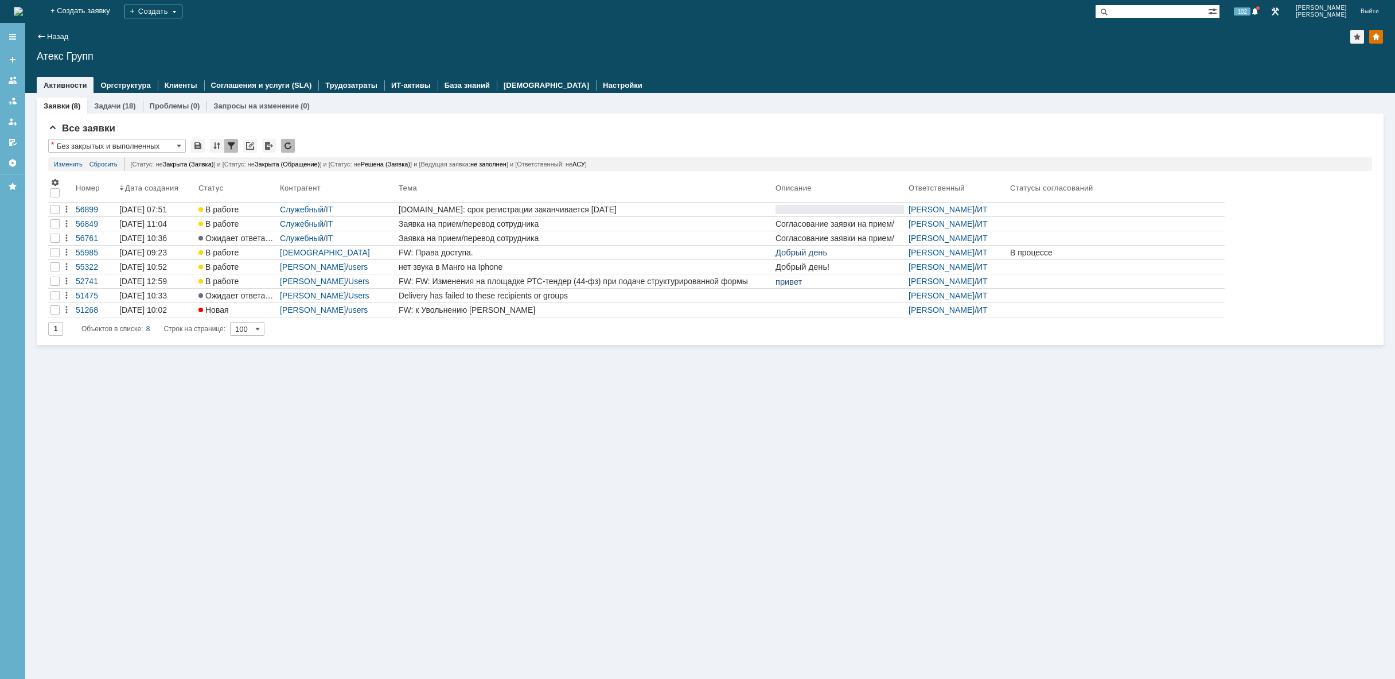
click at [23, 16] on img at bounding box center [18, 11] width 9 height 9
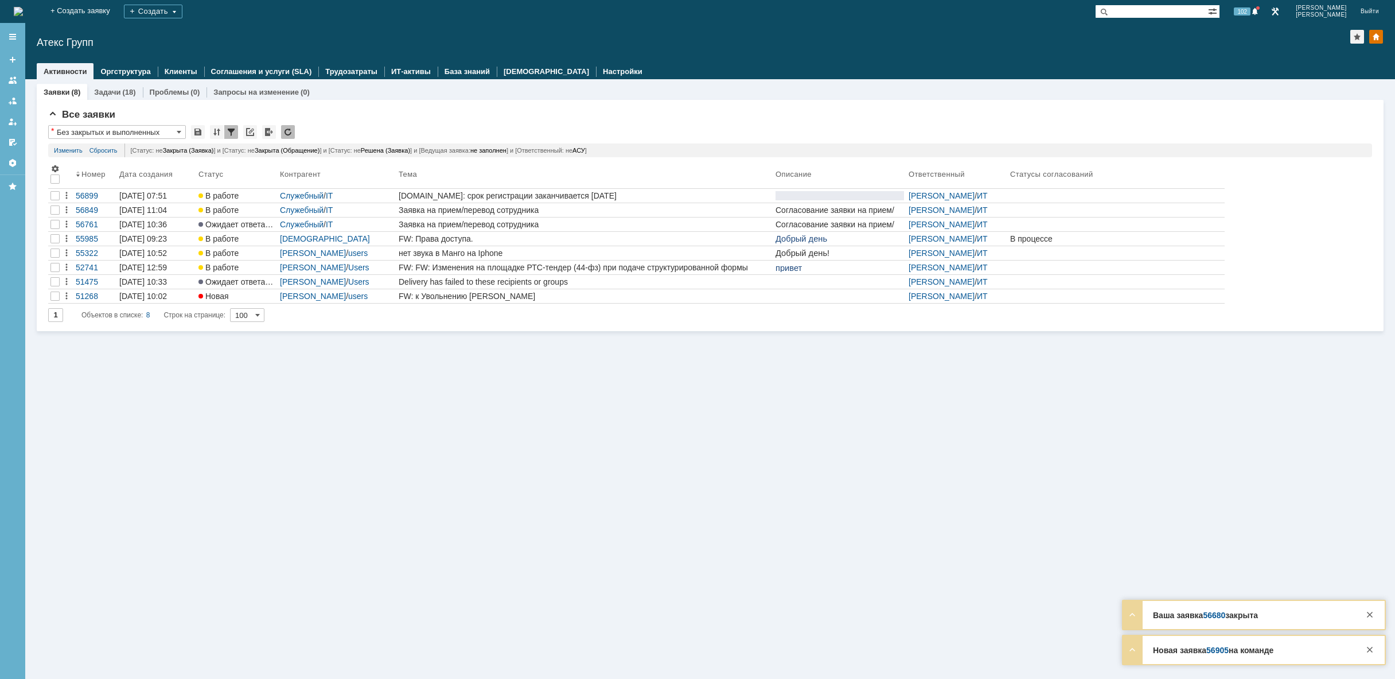
click at [23, 7] on img at bounding box center [18, 11] width 9 height 9
